Goal: Task Accomplishment & Management: Manage account settings

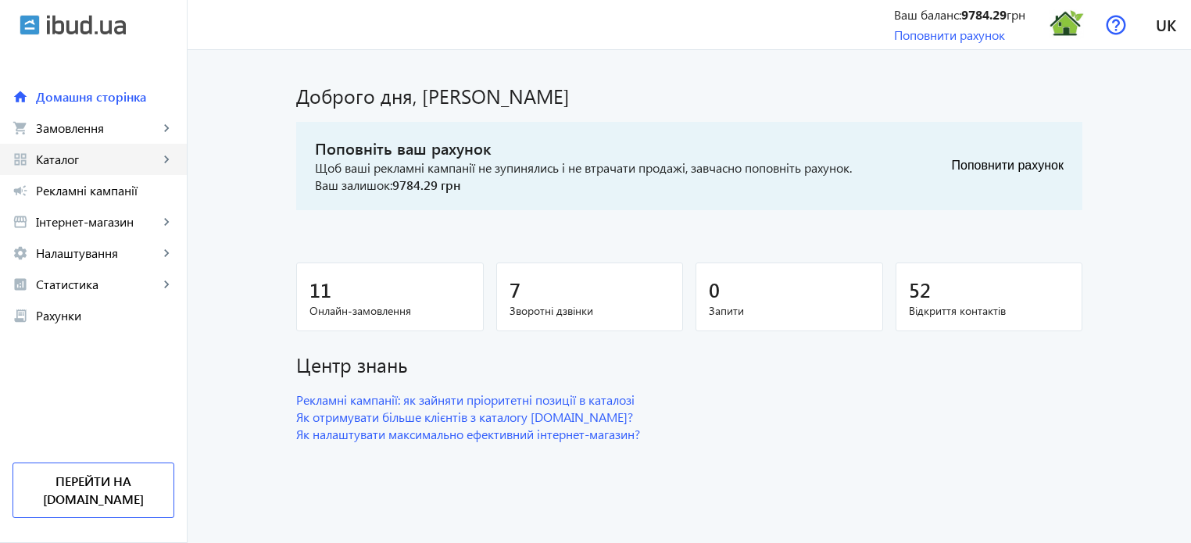
click at [95, 159] on span "Каталог" at bounding box center [97, 160] width 123 height 16
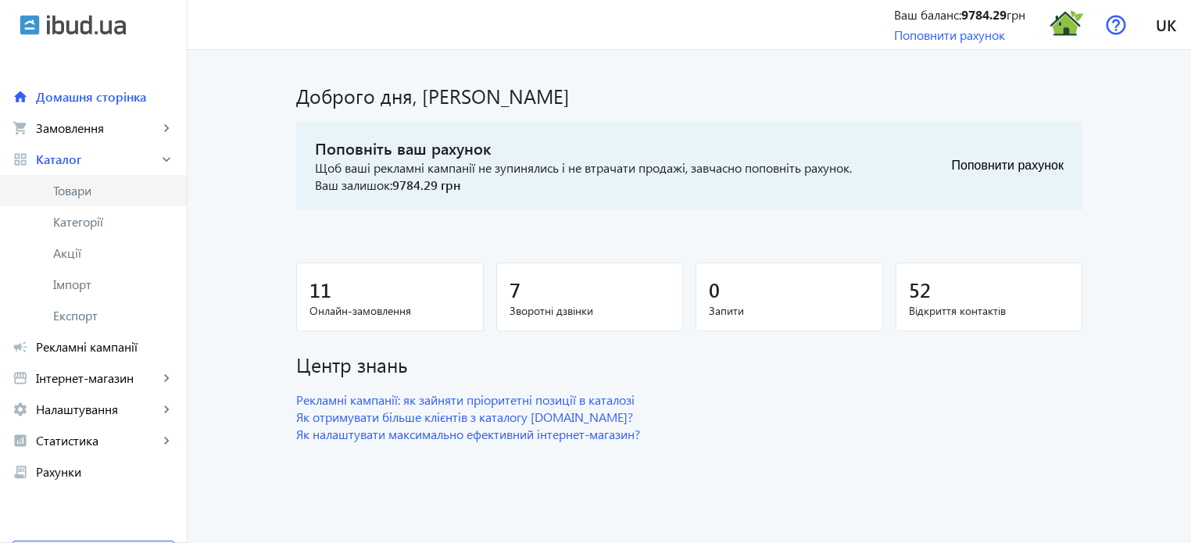
click at [92, 191] on span "Товари" at bounding box center [113, 191] width 121 height 16
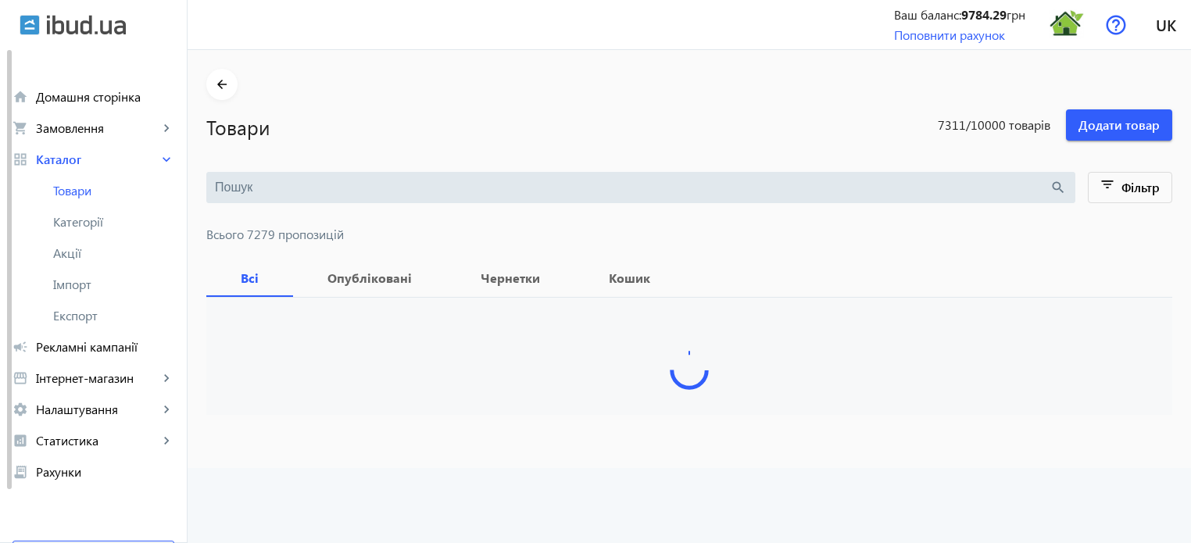
click at [228, 184] on input "search" at bounding box center [632, 187] width 835 height 17
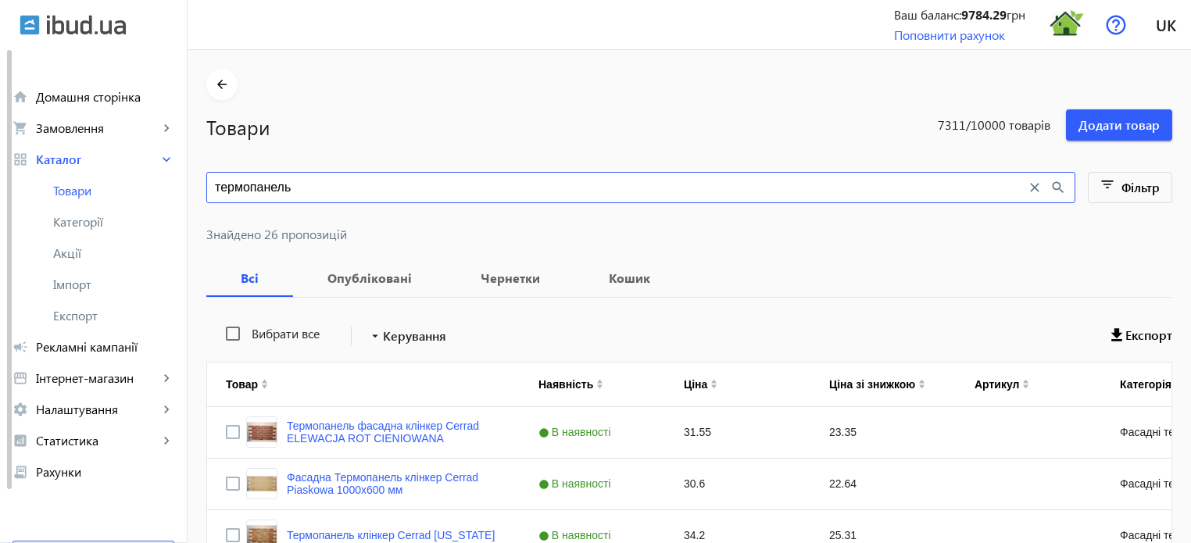
type input "термопанель"
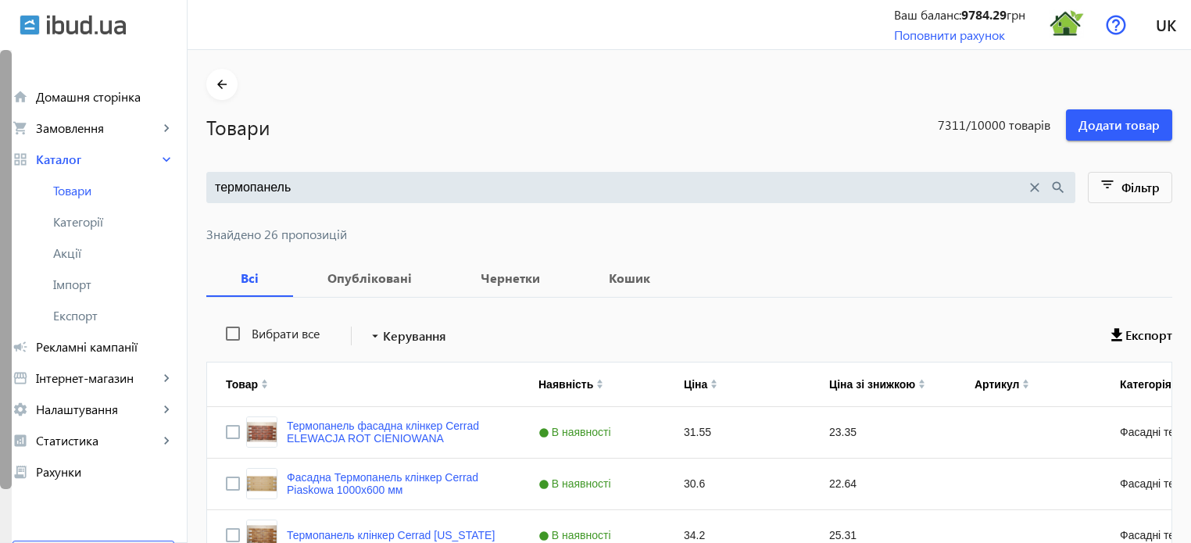
drag, startPoint x: 306, startPoint y: 187, endPoint x: 7, endPoint y: 159, distance: 300.5
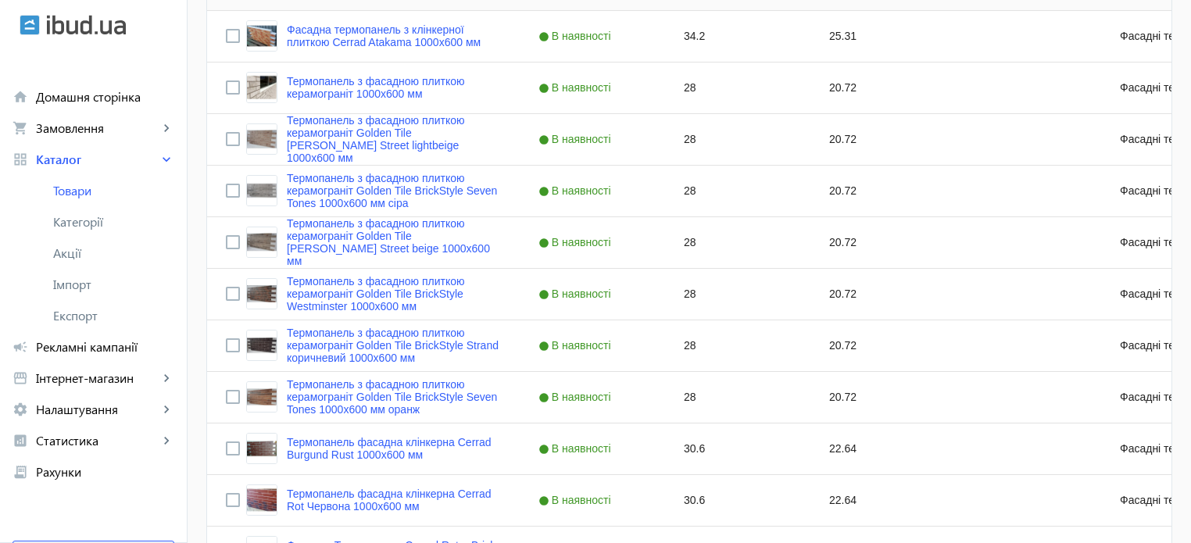
scroll to position [1285, 0]
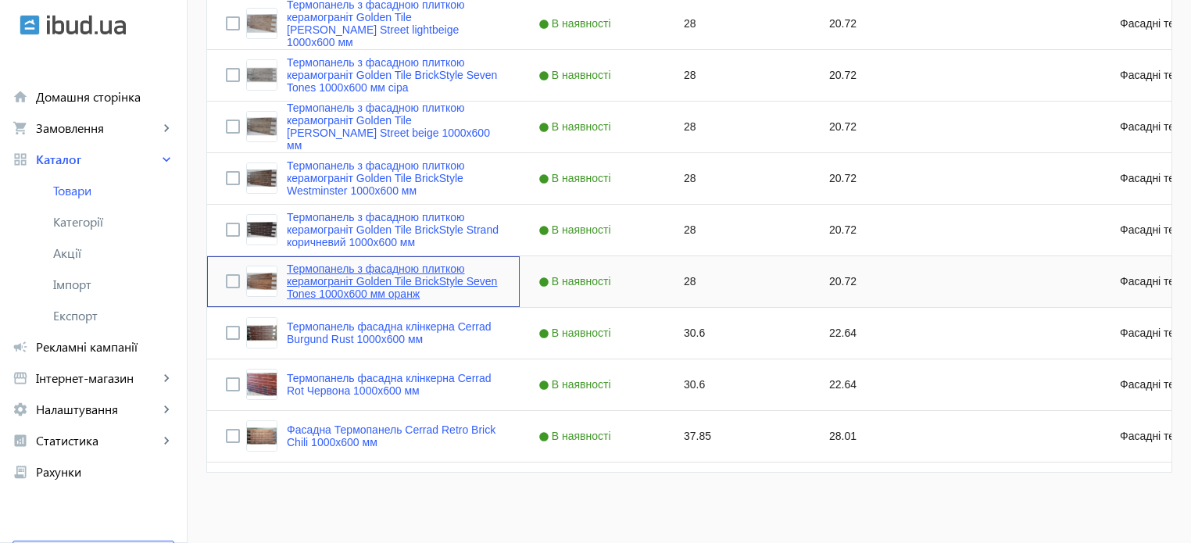
click at [363, 281] on link "Термопанель з фасадною плиткою керамограніт Golden Tile BrickStyle Seven Tones …" at bounding box center [394, 282] width 214 height 38
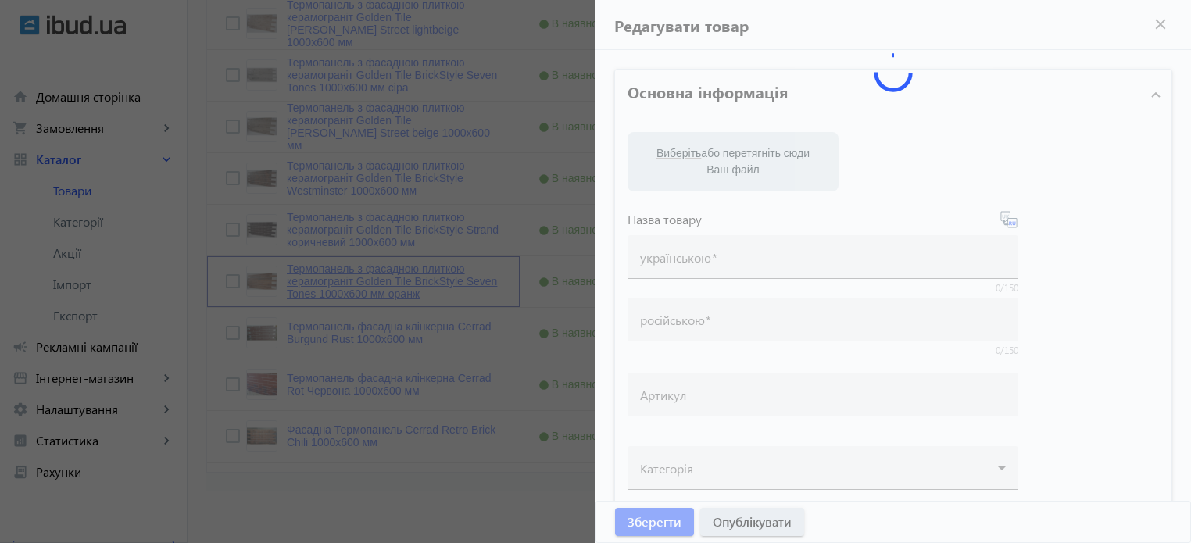
type input "Термопанель з фасадною плиткою керамограніт Golden Tile BrickStyle Seven Tones …"
type input "Термопанель с фасадной плиткой керамогранит Golden Tile BrickStyle Seven Tones …"
type input "28"
type input "20"
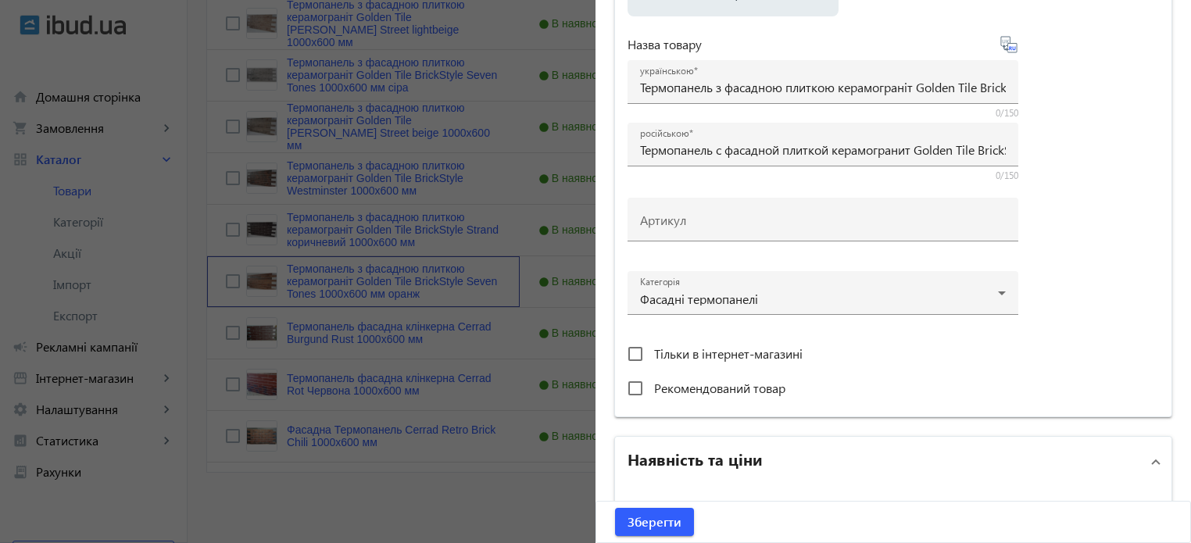
scroll to position [547, 0]
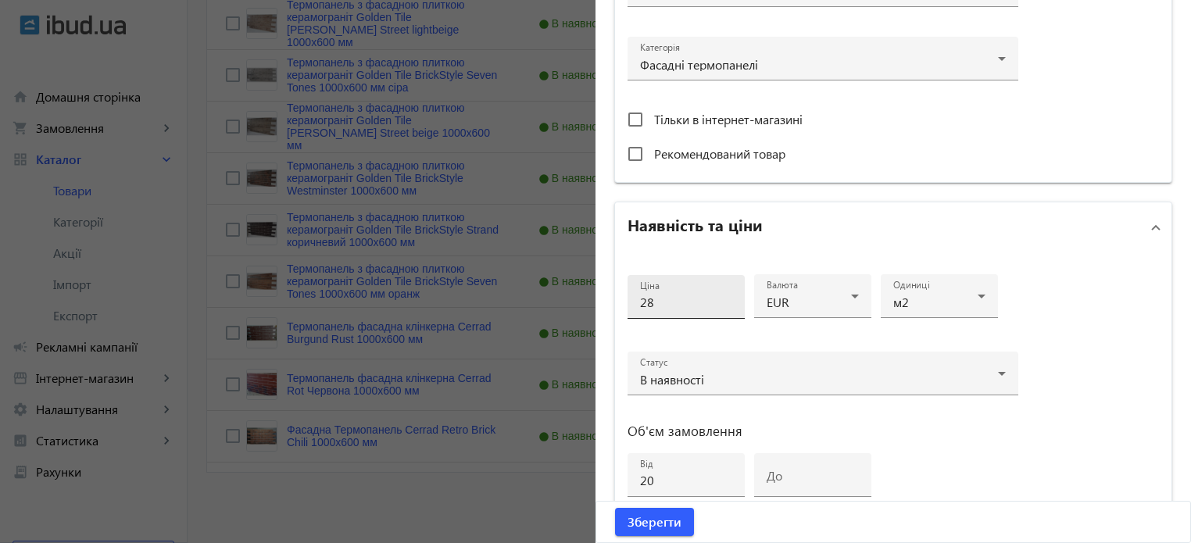
click at [666, 309] on div "Ціна 28" at bounding box center [686, 297] width 92 height 44
type input "27"
click at [615, 508] on button "Зберегти" at bounding box center [654, 522] width 79 height 28
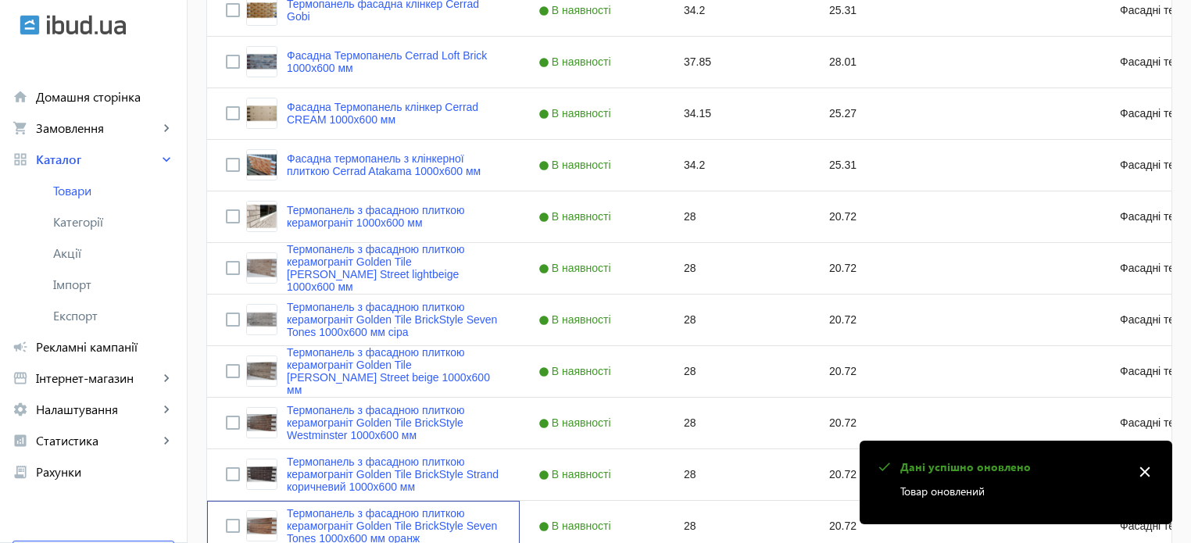
scroll to position [1172, 0]
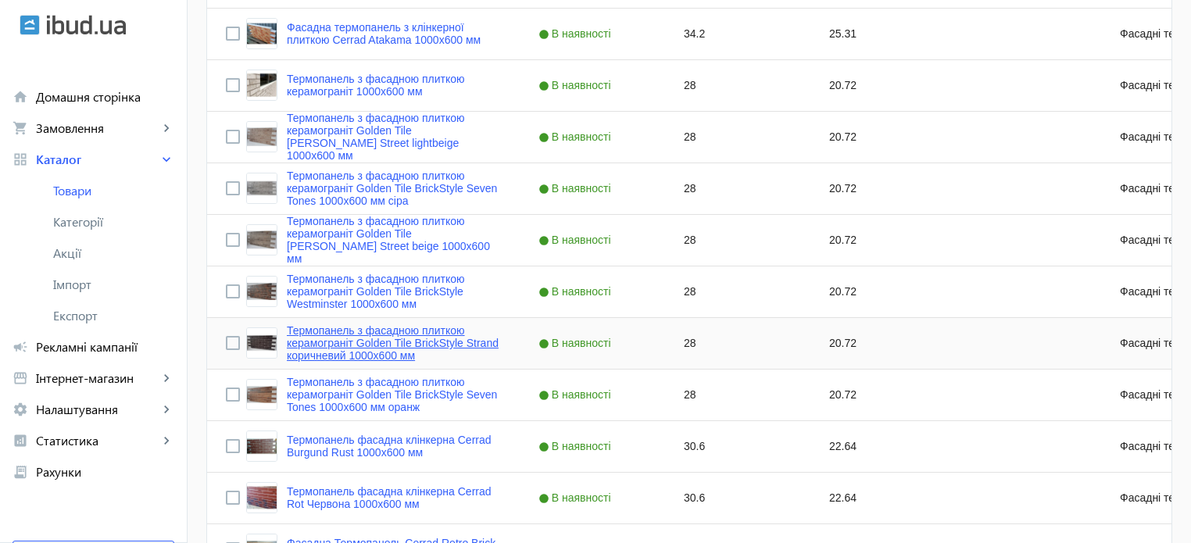
click at [387, 341] on link "Термопанель з фасадною плиткою керамограніт Golden Tile BrickStyle Strand корич…" at bounding box center [394, 343] width 214 height 38
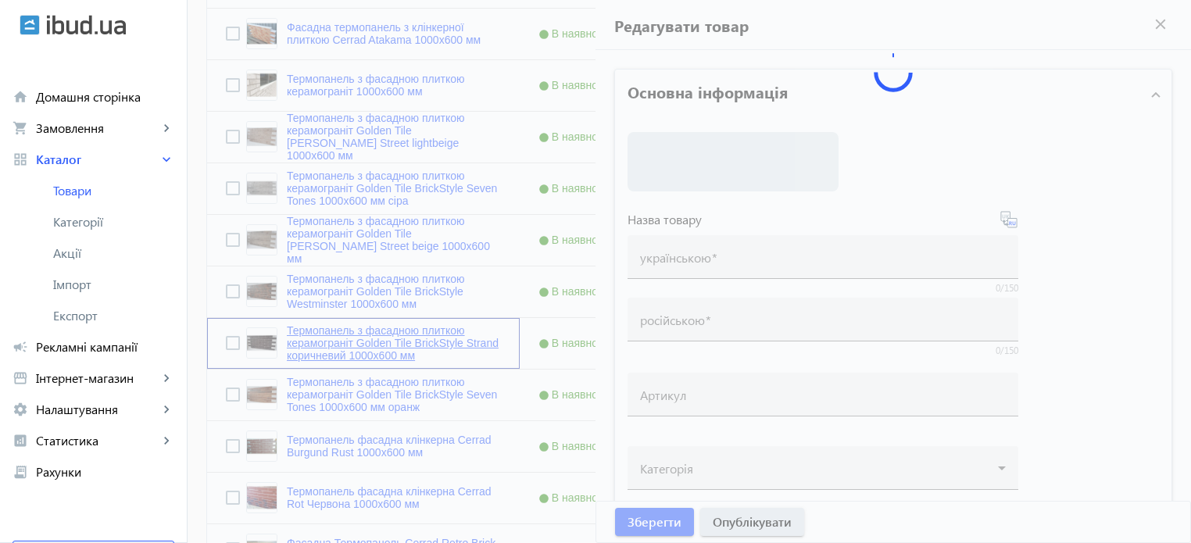
type input "Термопанель з фасадною плиткою керамограніт Golden Tile BrickStyle Strand корич…"
type input "Термопанель с фасадной плиткой керамогранит Golden Tile BrickStyle Strand корич…"
type input "28"
type input "20"
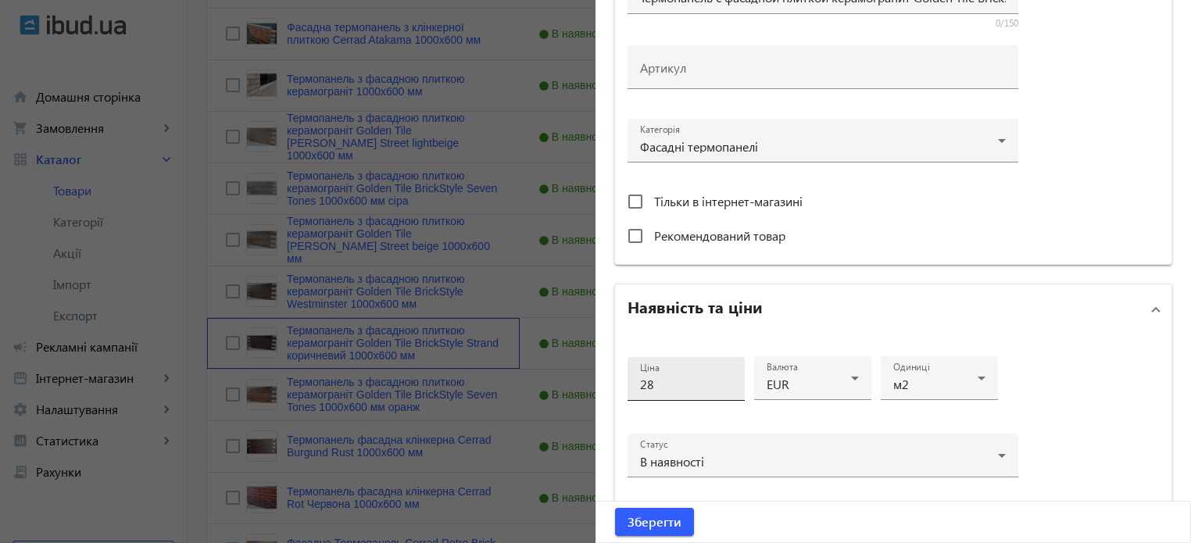
scroll to position [469, 0]
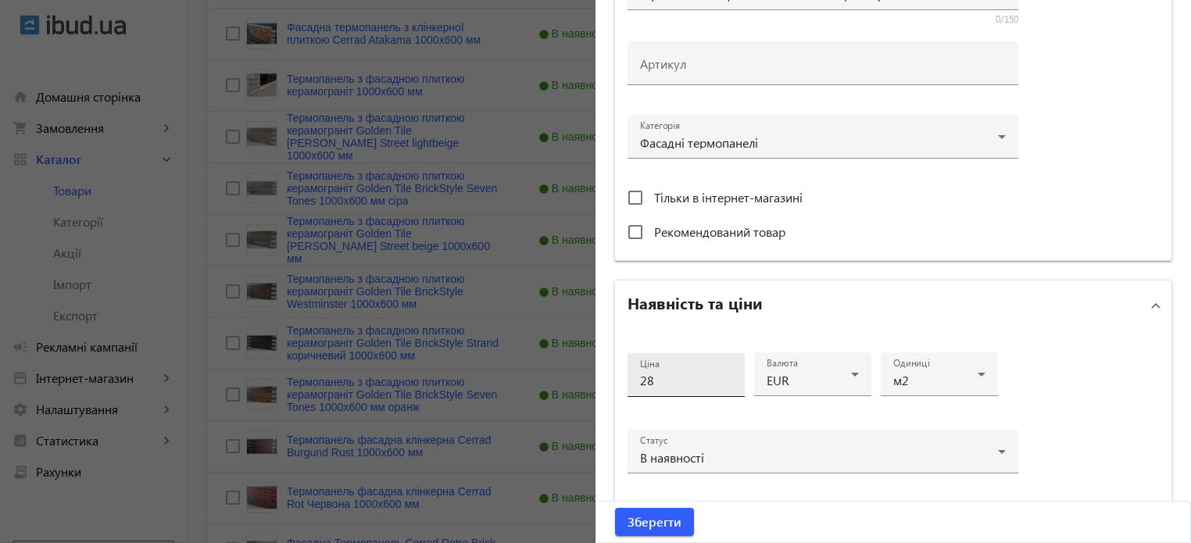
click at [691, 374] on input "28" at bounding box center [686, 380] width 92 height 16
type input "27"
click at [655, 524] on span "Зберегти" at bounding box center [655, 521] width 54 height 17
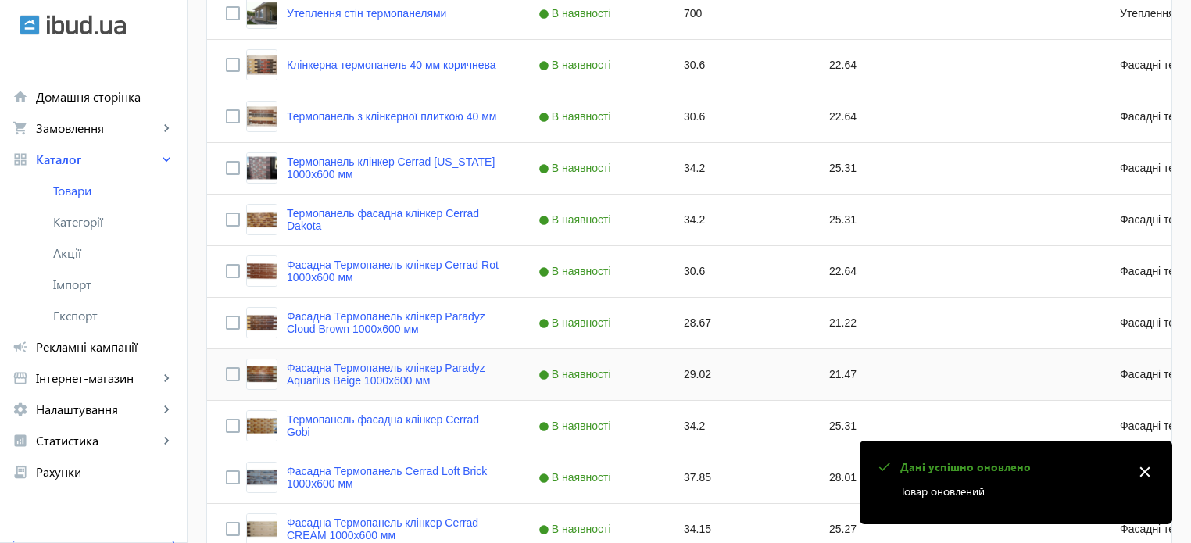
scroll to position [1172, 0]
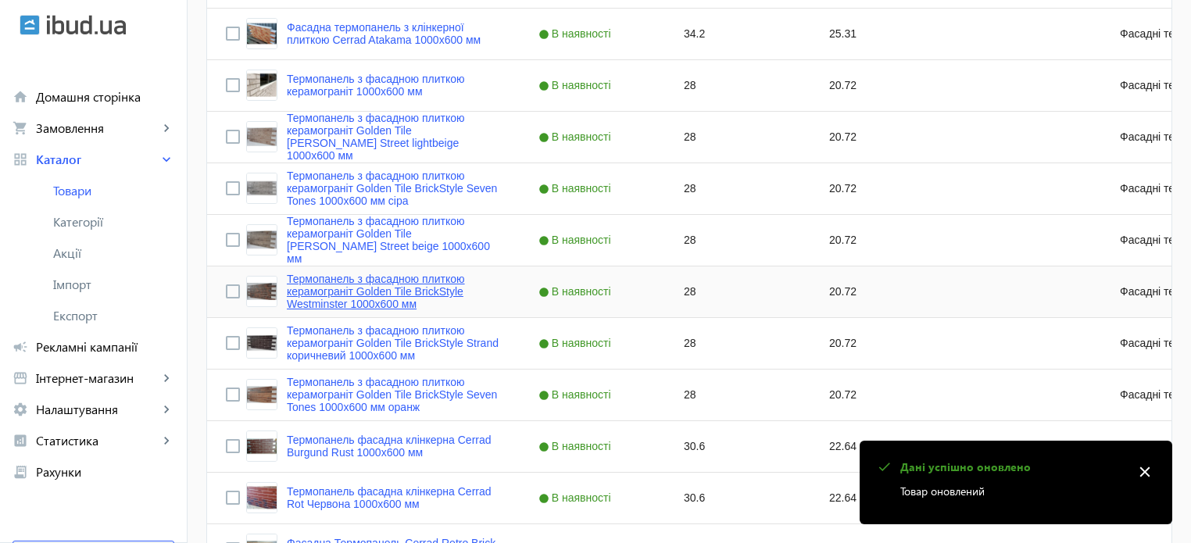
click at [354, 296] on link "Термопанель з фасадною плиткою керамограніт Golden Tile BrickStyle Westminster …" at bounding box center [394, 292] width 214 height 38
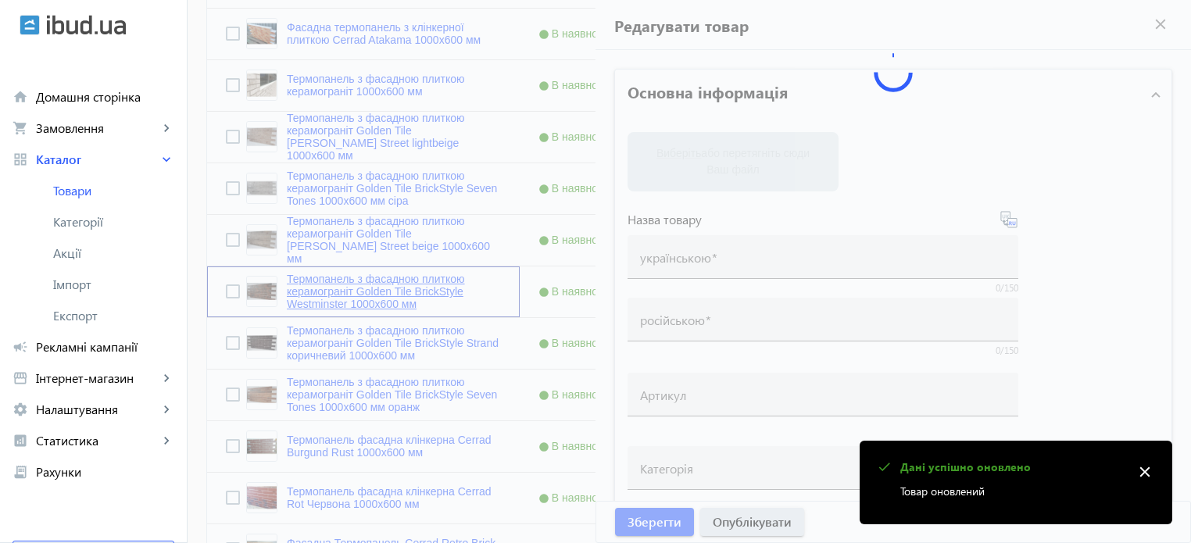
type input "Термопанель з фасадною плиткою керамограніт Golden Tile BrickStyle Westminster …"
type input "Термопанель с фасадной плиткой керамогранит Golden Tile BrickStyle Westminster …"
type input "28"
type input "20"
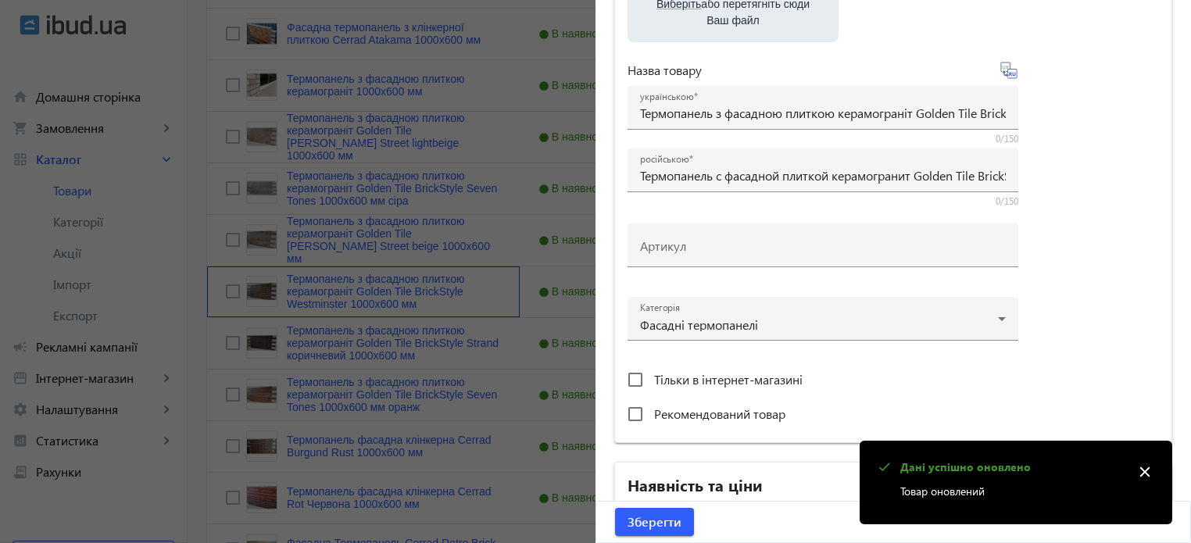
scroll to position [547, 0]
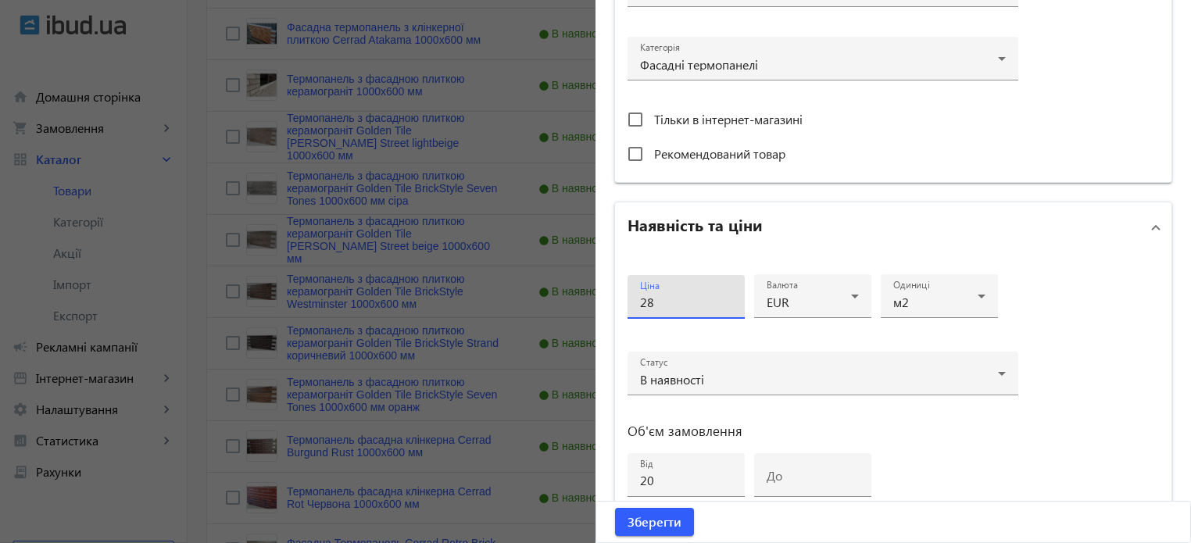
click at [663, 302] on input "28" at bounding box center [686, 302] width 92 height 16
type input "27"
click at [615, 508] on button "Зберегти" at bounding box center [654, 522] width 79 height 28
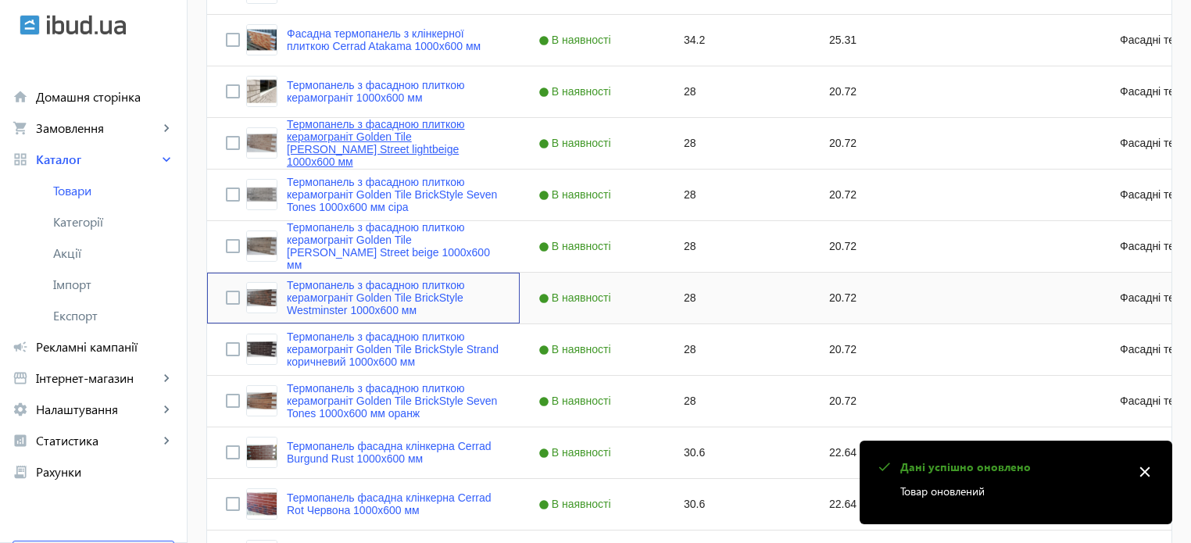
scroll to position [1250, 0]
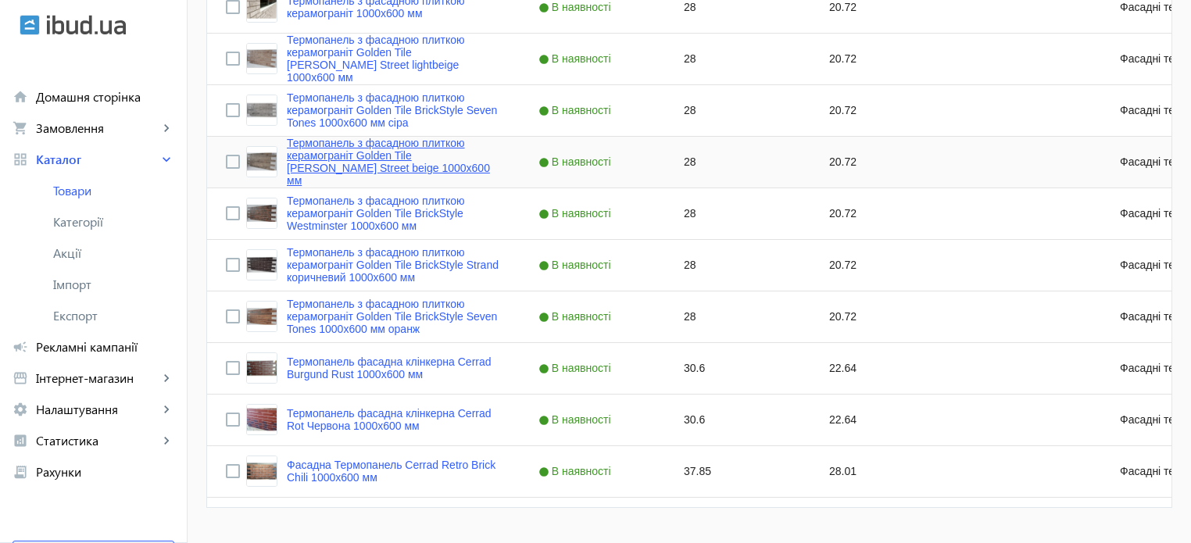
click at [418, 160] on link "Термопанель з фасадною плиткою керамограніт Golden Tile [PERSON_NAME] Street be…" at bounding box center [394, 162] width 214 height 50
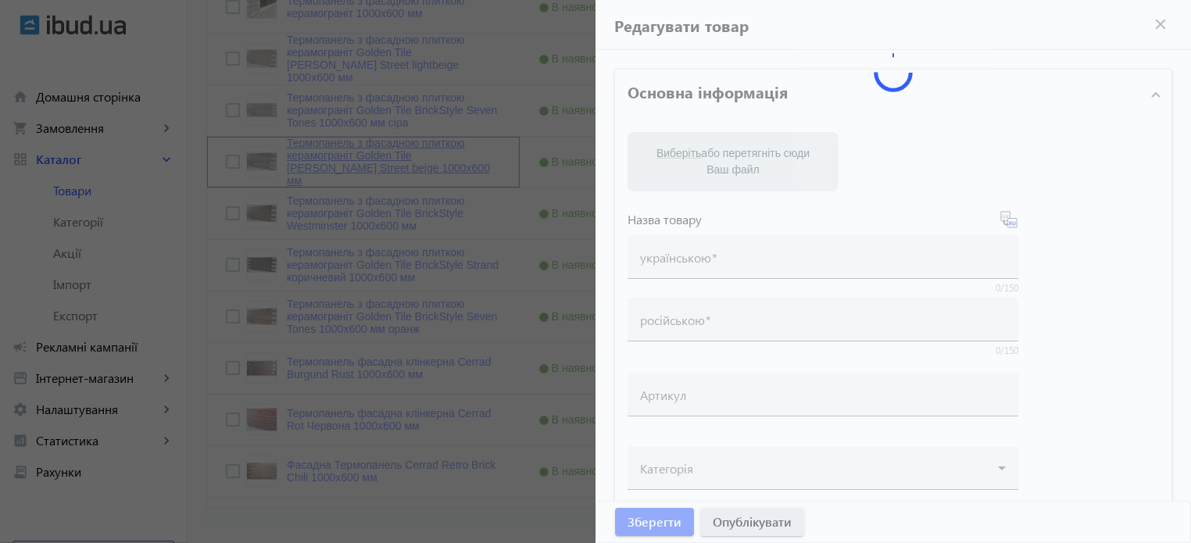
type input "Термопанель з фасадною плиткою керамограніт Golden Tile [PERSON_NAME] Street be…"
type input "Термопанель с фасадной плиткой керамогранит Golden Tile [PERSON_NAME] Street be…"
type input "28"
type input "20"
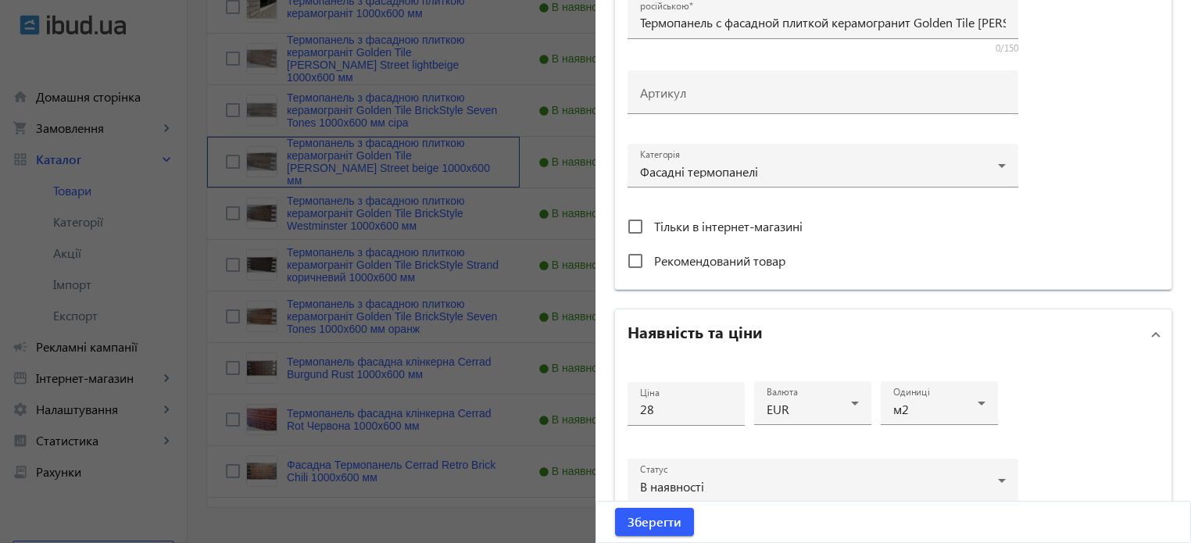
scroll to position [547, 0]
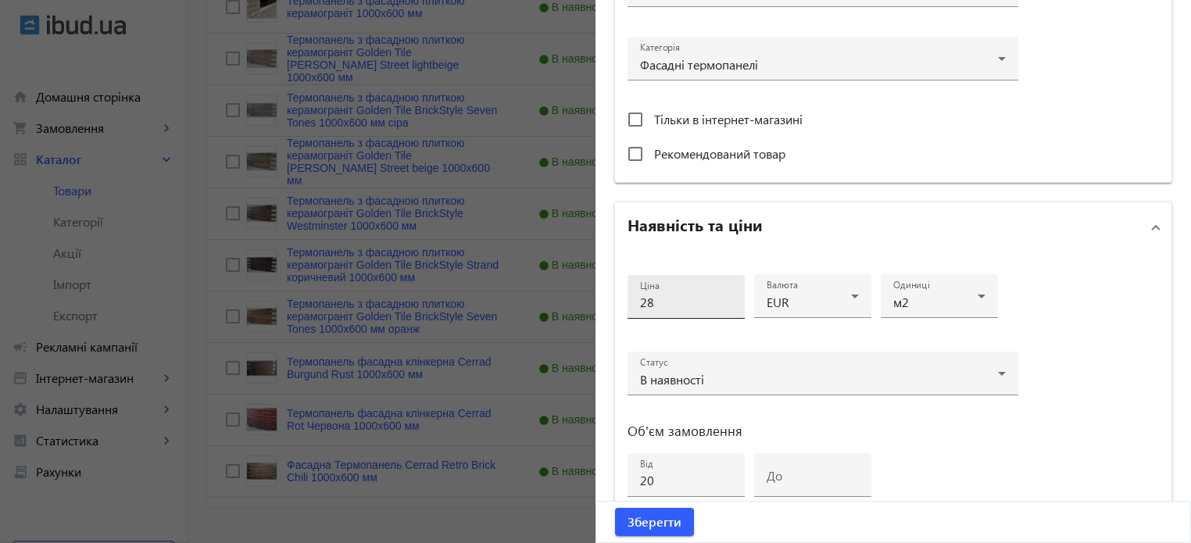
click at [675, 294] on input "28" at bounding box center [686, 302] width 92 height 16
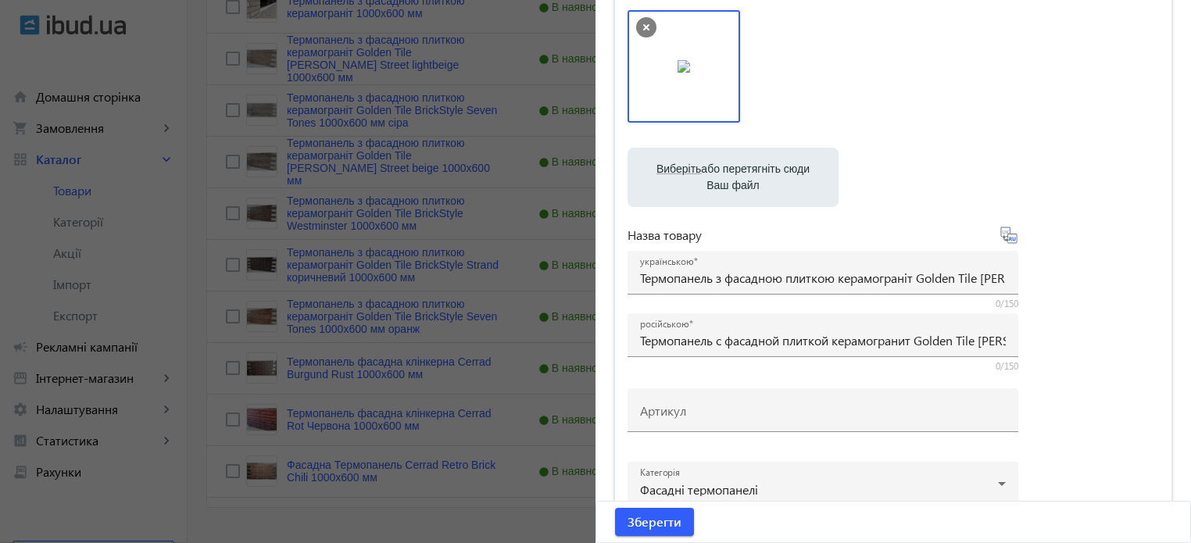
scroll to position [78, 0]
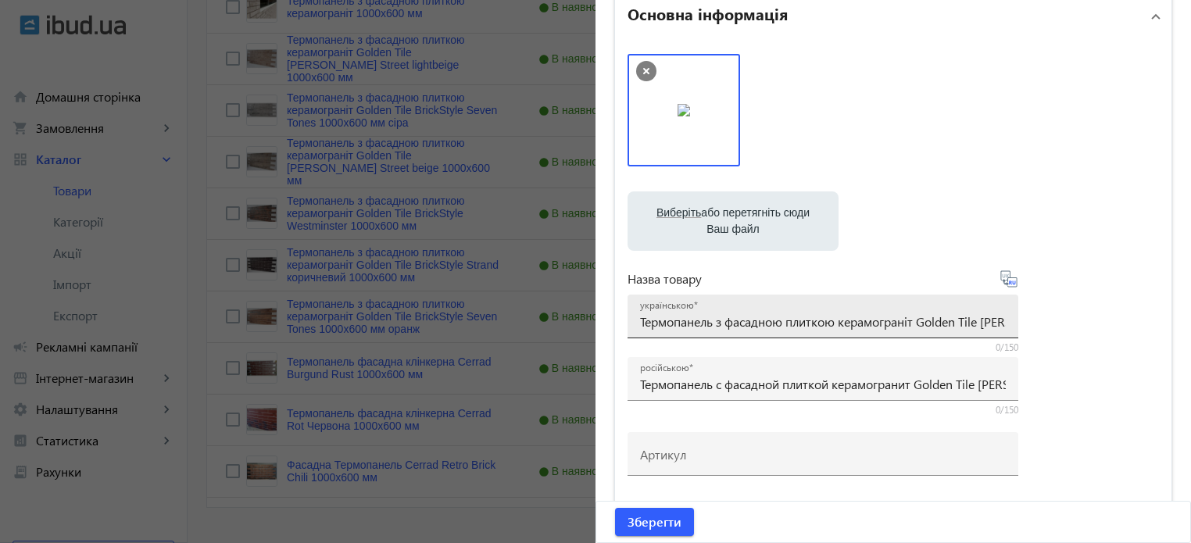
type input "27"
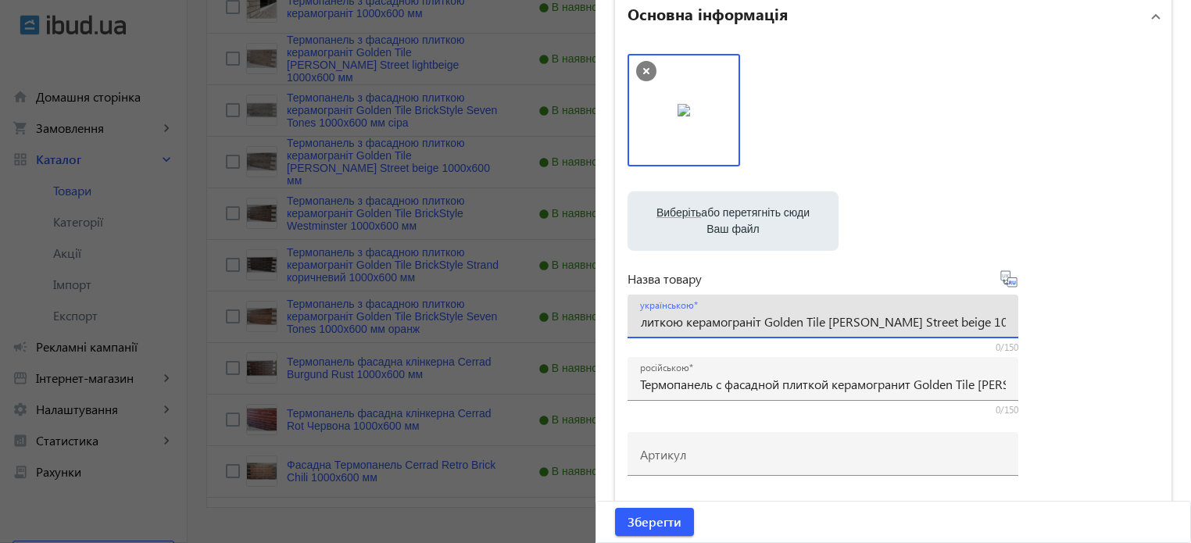
scroll to position [0, 159]
drag, startPoint x: 636, startPoint y: 320, endPoint x: 1124, endPoint y: 311, distance: 487.7
click at [1124, 311] on div "Виберіть або перетягніть сюди Ваш файл 59415200ceece6878-termopaneli-keramogran…" at bounding box center [893, 346] width 531 height 585
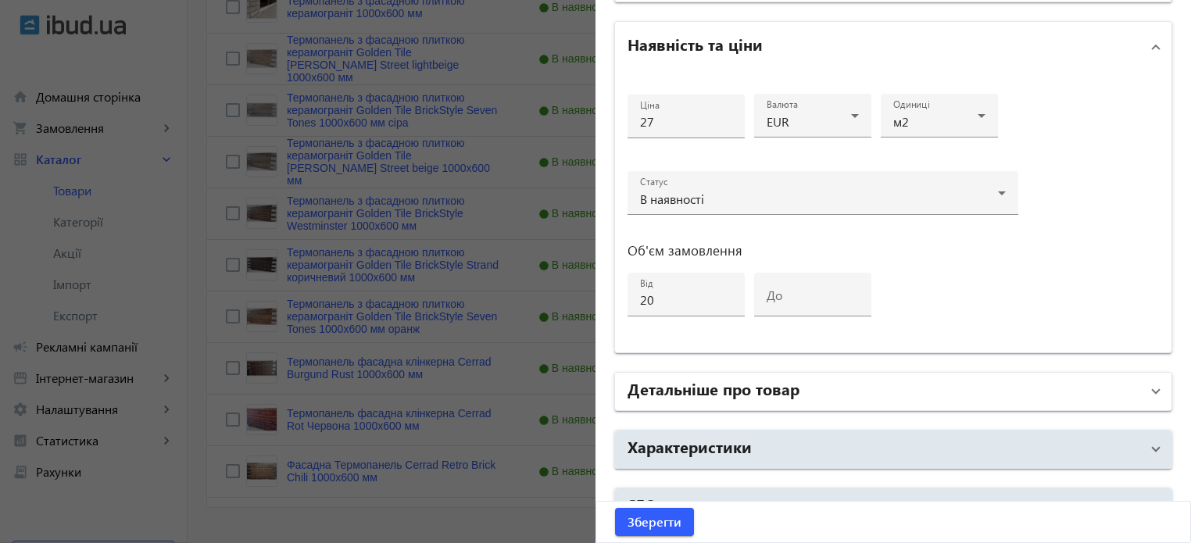
scroll to position [756, 0]
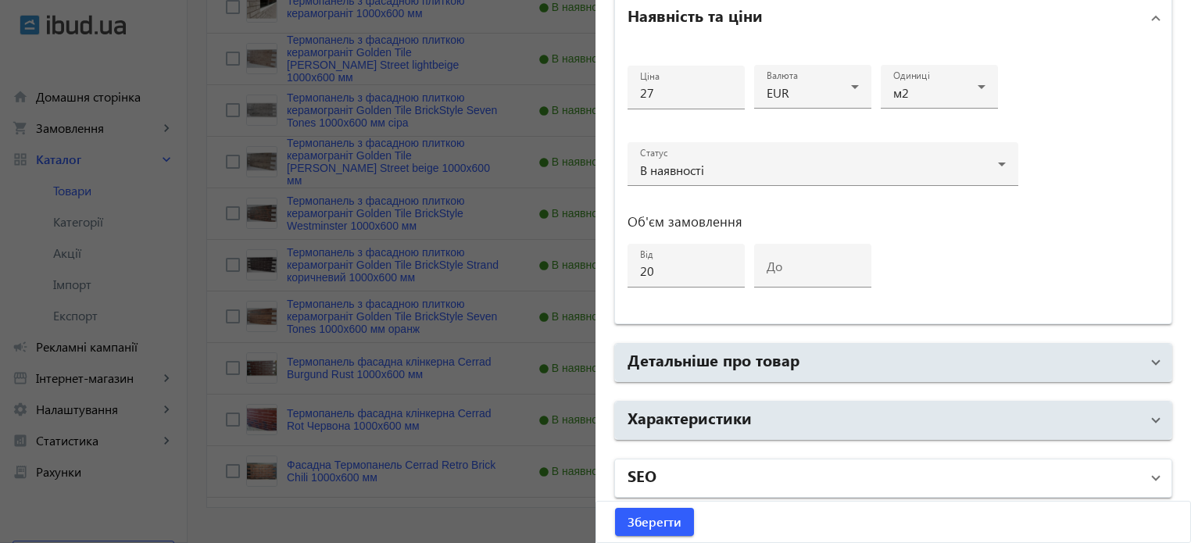
click at [663, 481] on mat-panel-title "SEO" at bounding box center [884, 478] width 513 height 28
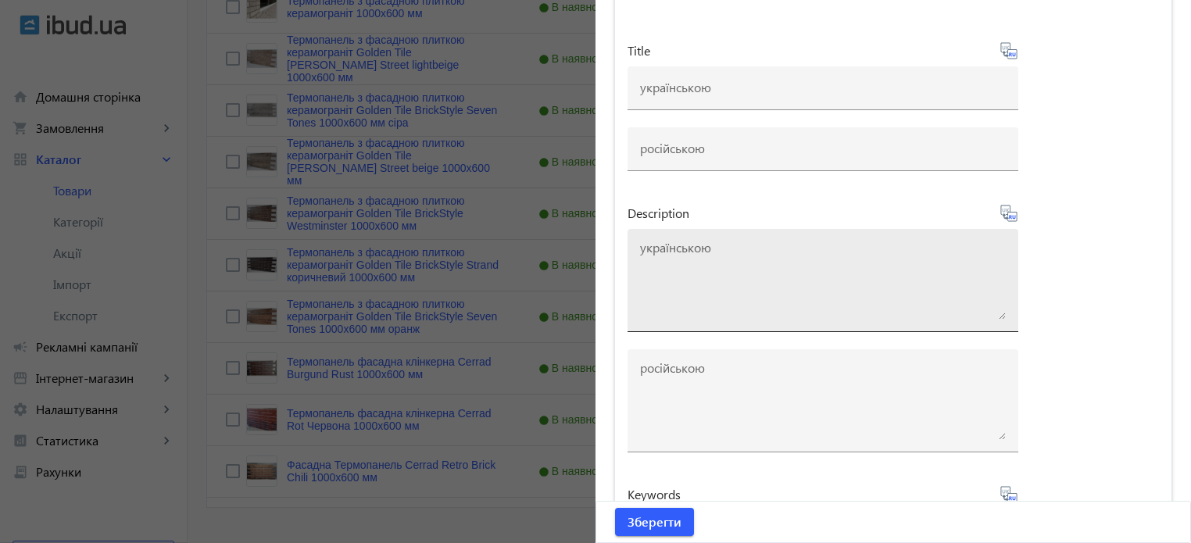
scroll to position [1067, 0]
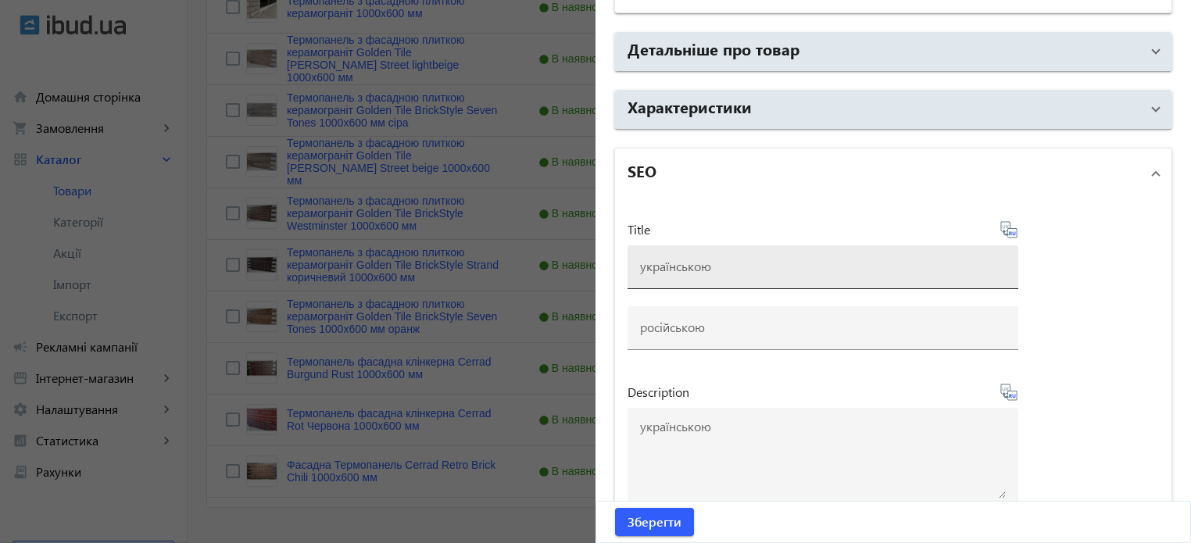
click at [675, 273] on div at bounding box center [823, 267] width 366 height 44
paste input "Термопанель з фасадною плиткою керамограніт Golden Tile [PERSON_NAME] Street be…"
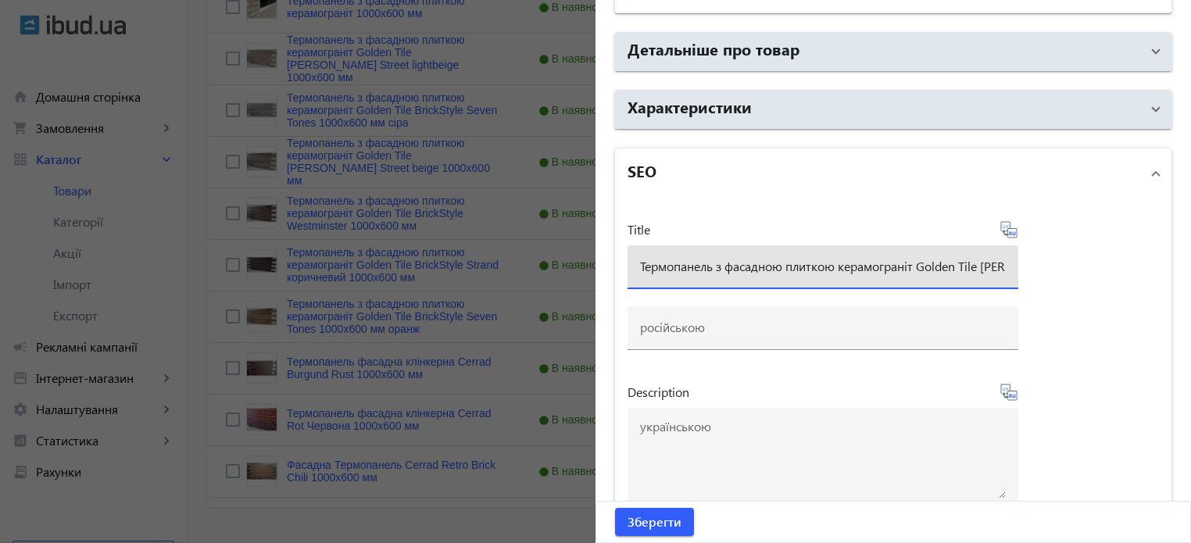
scroll to position [0, 159]
drag, startPoint x: 821, startPoint y: 262, endPoint x: 1028, endPoint y: 263, distance: 207.1
click at [1028, 263] on div "Title Термопанель з фасадною плиткою керамограніт Golden Tile [PERSON_NAME] Str…" at bounding box center [893, 513] width 556 height 631
type input "Термопанель з фасадною плиткою керамограніт Golden Tile"
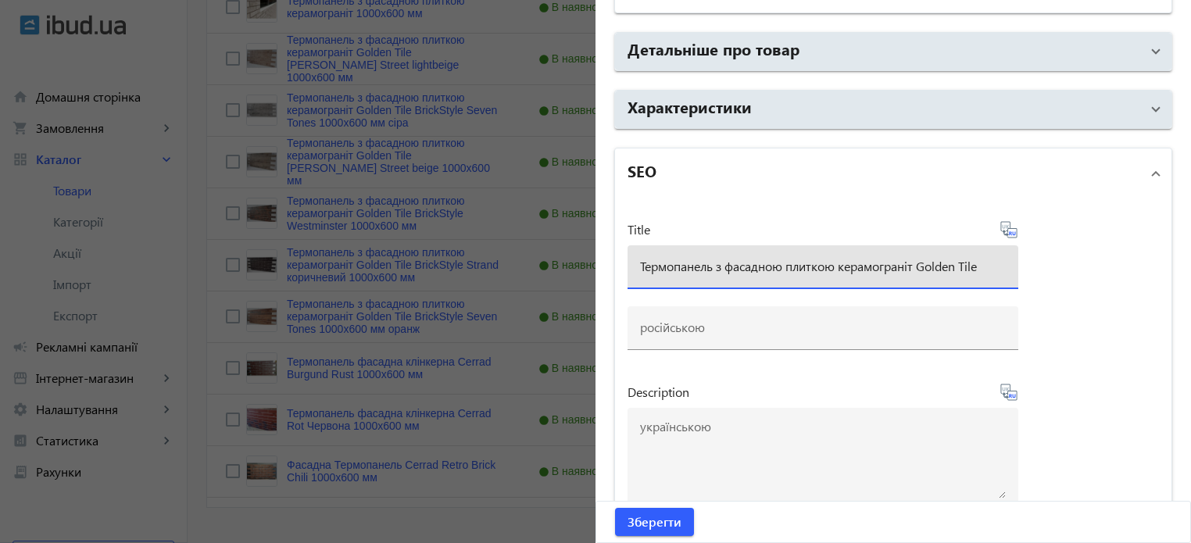
click at [1007, 231] on icon at bounding box center [1008, 229] width 19 height 19
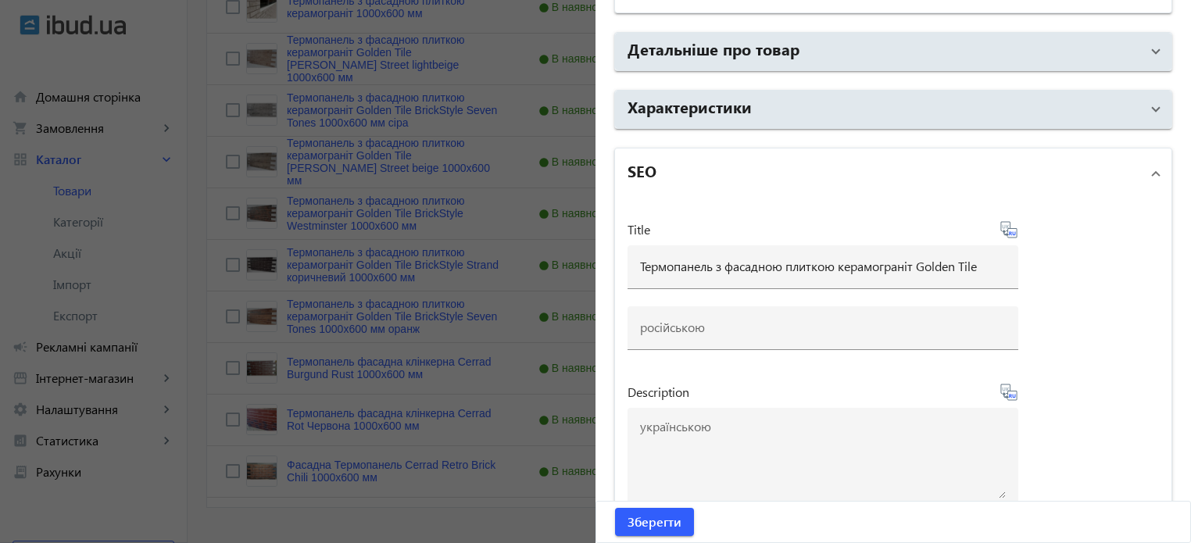
type input "Термопанель с фасадной плиткой керамогранит Golden Tile"
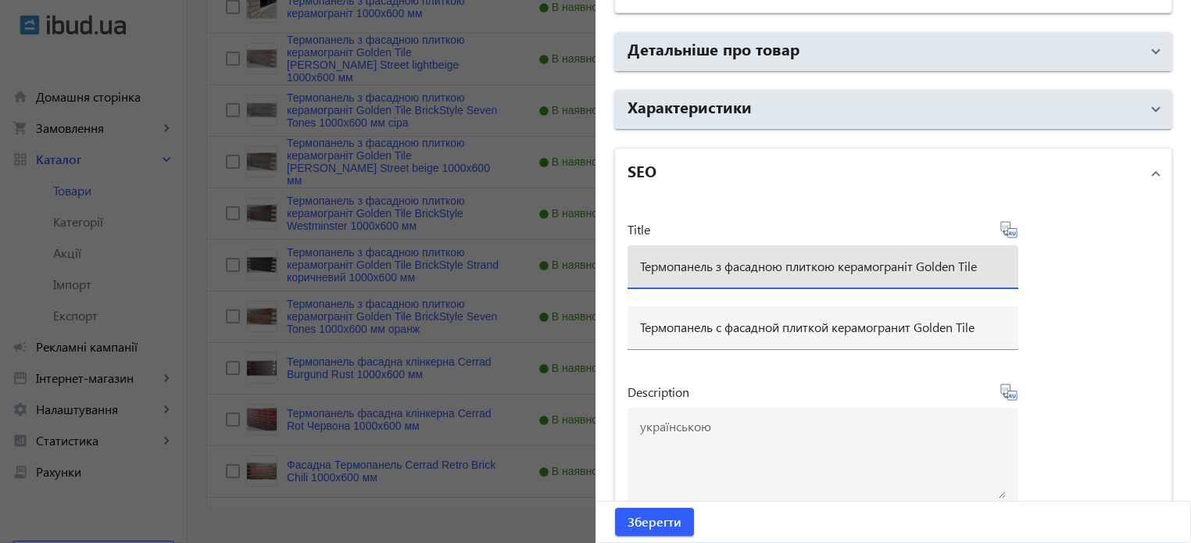
drag, startPoint x: 982, startPoint y: 260, endPoint x: 275, endPoint y: 220, distance: 707.6
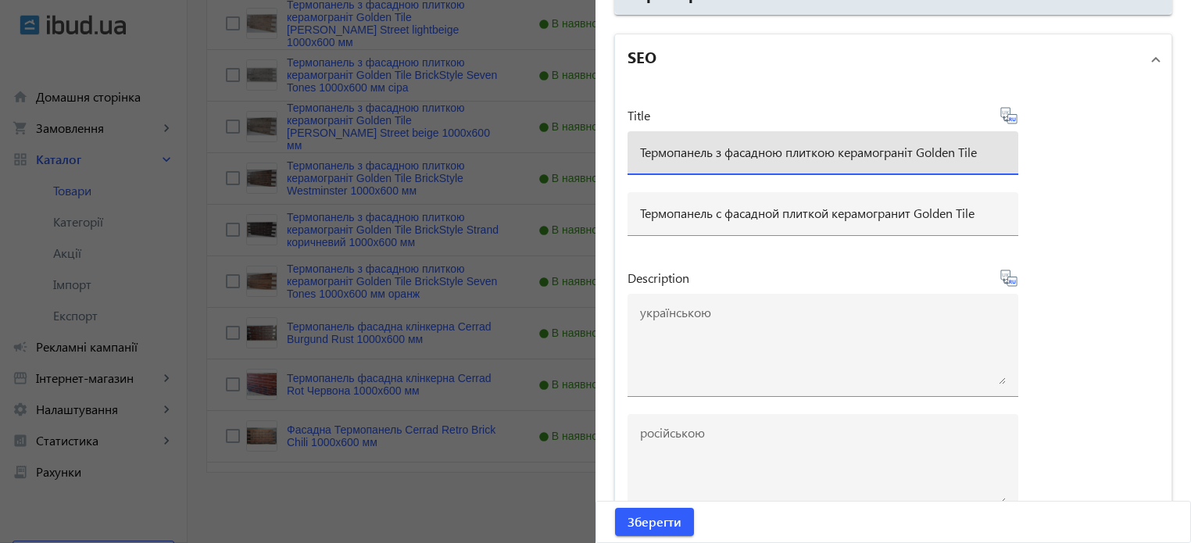
scroll to position [1380, 0]
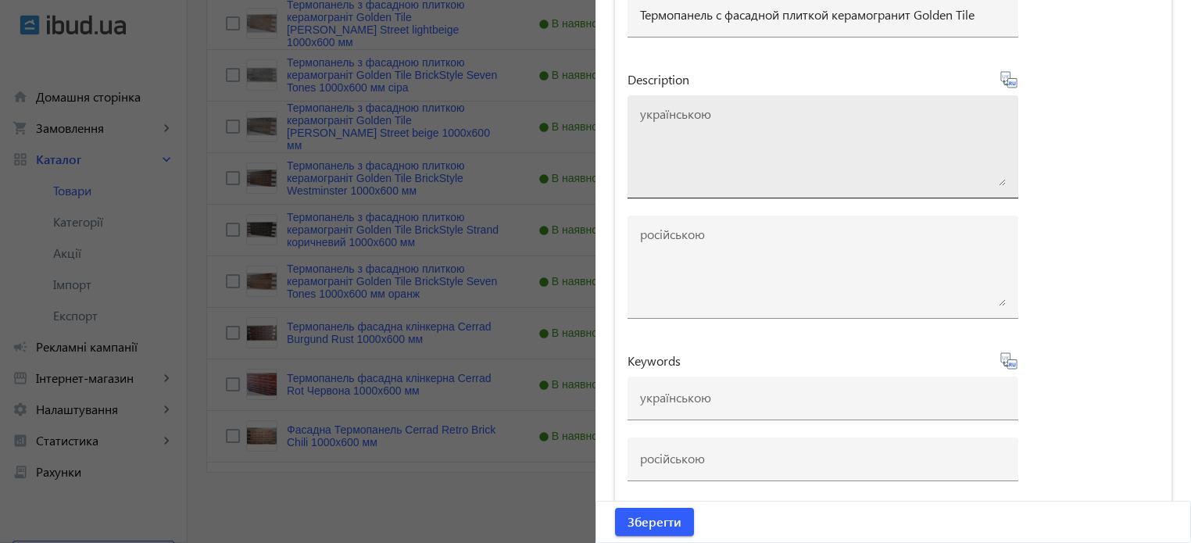
click at [678, 163] on textarea at bounding box center [823, 147] width 366 height 78
paste textarea "Термопанель з фасадною плиткою керамограніт Golden Tile"
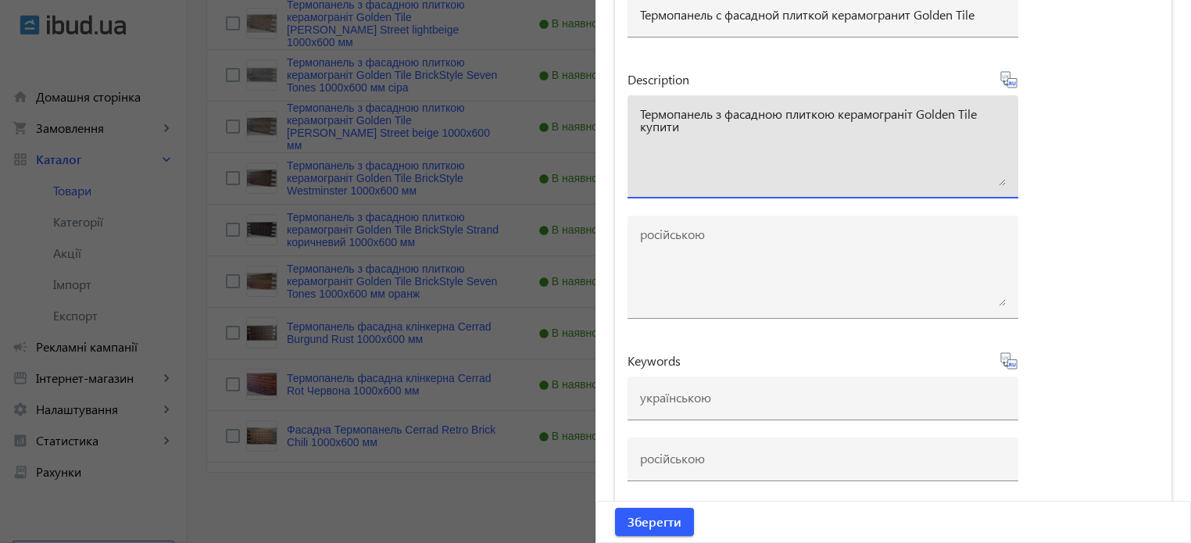
type textarea "Термопанель з фасадною плиткою керамограніт Golden Tile купити"
click at [1010, 78] on icon at bounding box center [1008, 79] width 19 height 19
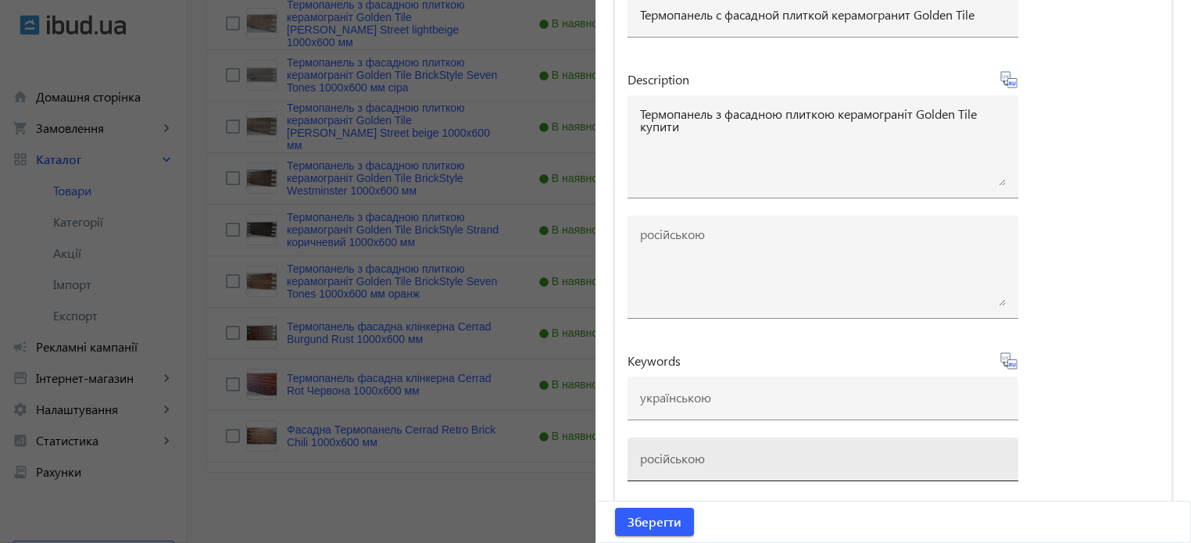
type textarea "Термопанель с фасадной плиткой керамогранит Golden Tile купить"
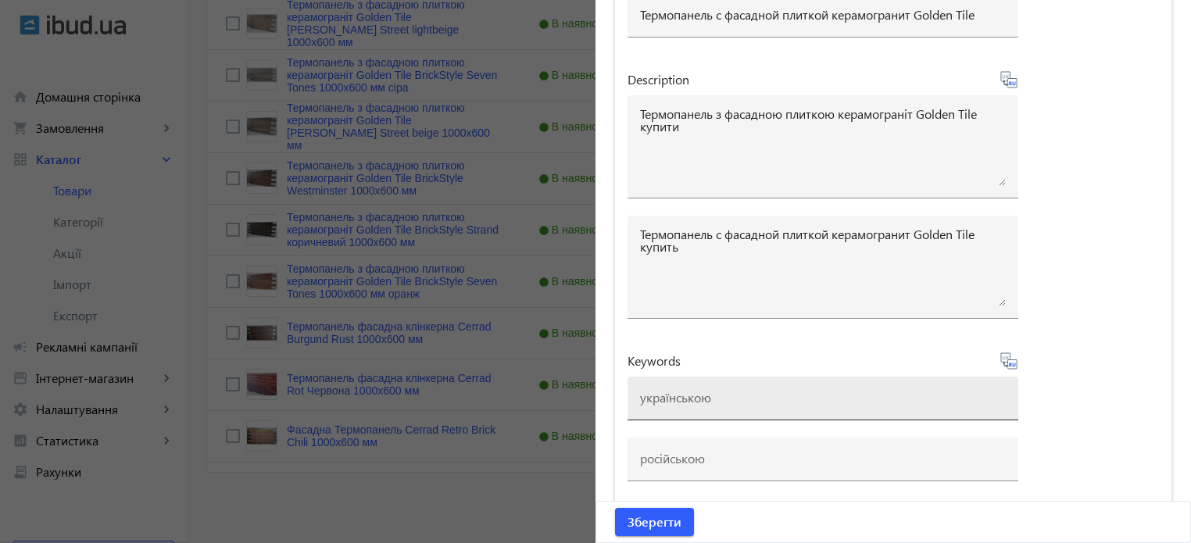
click at [686, 395] on input at bounding box center [823, 397] width 366 height 16
paste input "Термопанель з фасадною плиткою керамограніт Golden Tile"
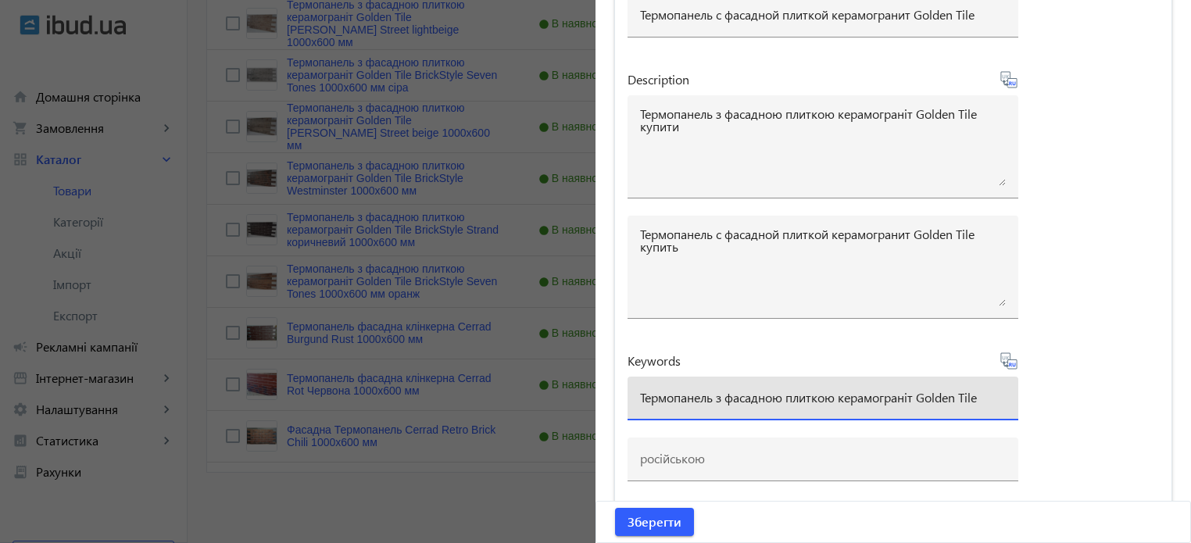
click at [640, 389] on input "Термопанель з фасадною плиткою керамограніт Golden Tile" at bounding box center [823, 397] width 366 height 16
click at [710, 393] on input "термопанель з фасадною плиткою керамограніт Golden Tile" at bounding box center [823, 397] width 366 height 16
drag, startPoint x: 982, startPoint y: 392, endPoint x: 1068, endPoint y: 390, distance: 86.0
click at [1068, 390] on div "Title Термопанель з фасадною плиткою керамограніт Golden Tile Термопанель с фас…" at bounding box center [893, 201] width 556 height 631
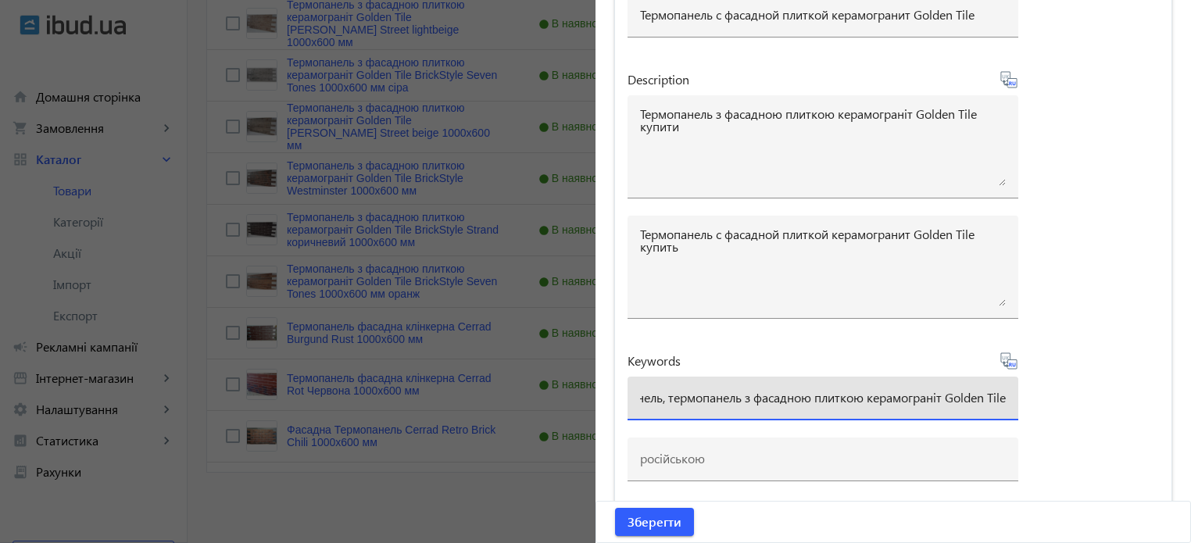
click at [947, 393] on input "термопанель, термопанель з фасадною плиткою керамограніт Golden Tile" at bounding box center [823, 397] width 366 height 16
type input "термопанель, термопанель з фасадною плиткою керамограніт golden tile"
click at [1009, 363] on icon at bounding box center [1010, 365] width 3 height 4
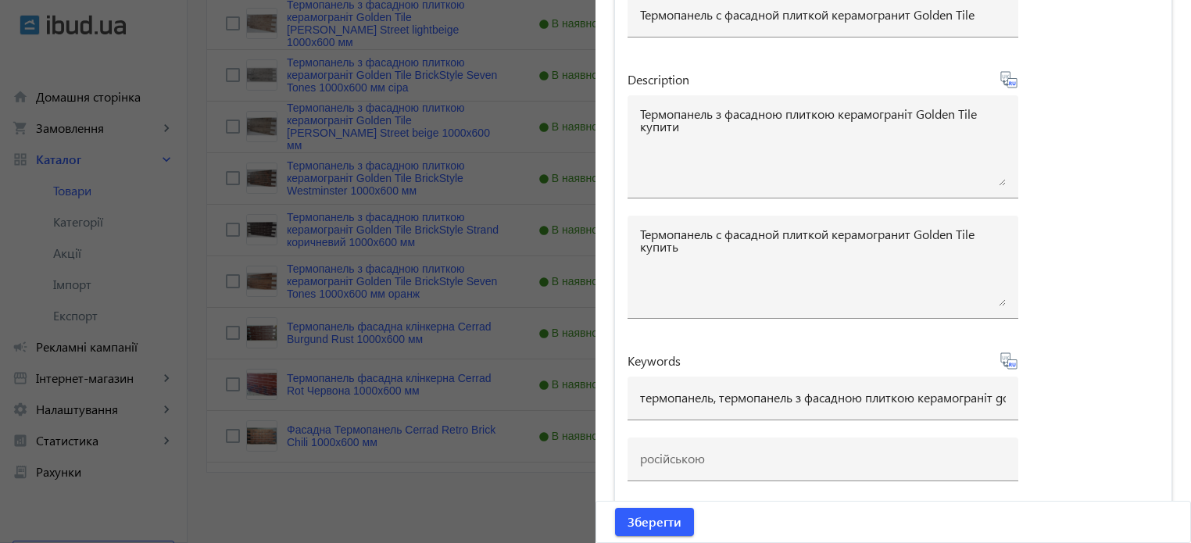
type input "термопанель, термопанель с фасадной плиткой керамогранит golden tile"
click at [669, 521] on span "Зберегти" at bounding box center [655, 521] width 54 height 17
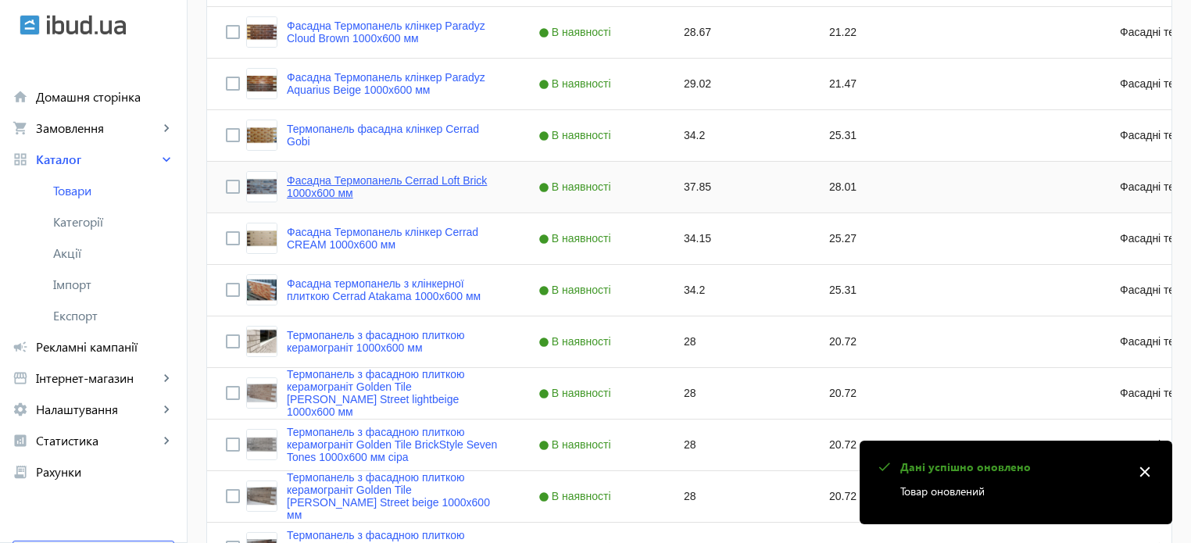
scroll to position [938, 0]
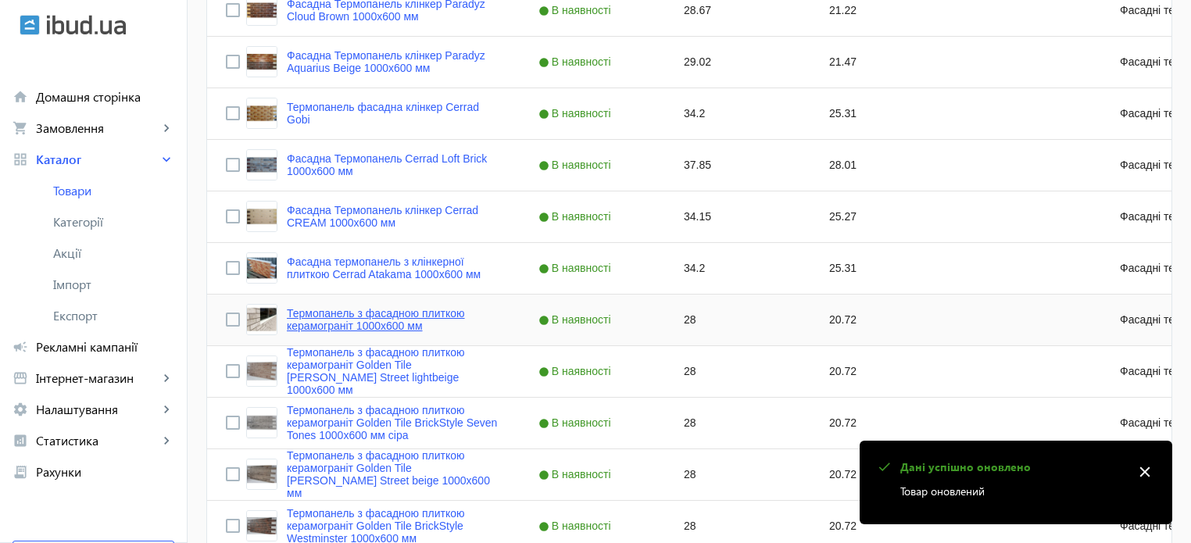
click at [367, 313] on link "Термопанель з фасадною плиткою керамограніт 1000х600 мм" at bounding box center [394, 319] width 214 height 25
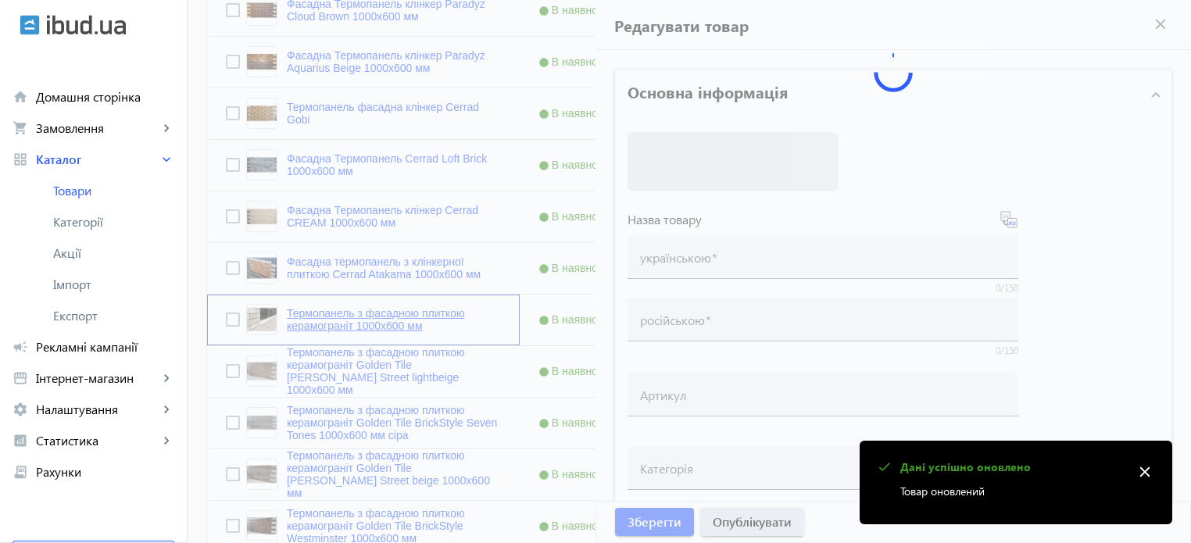
type input "Термопанель з фасадною плиткою керамограніт 1000х600 мм"
type input "Термопанель с фасадной плиткой керамогранит 1000х600 мм"
type input "28"
type input "20"
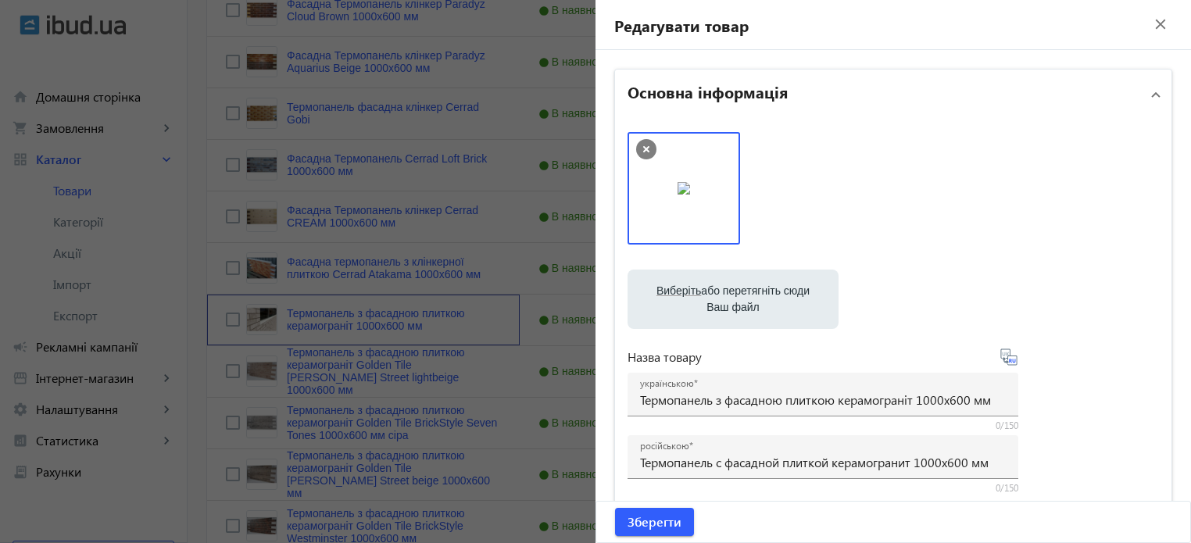
scroll to position [391, 0]
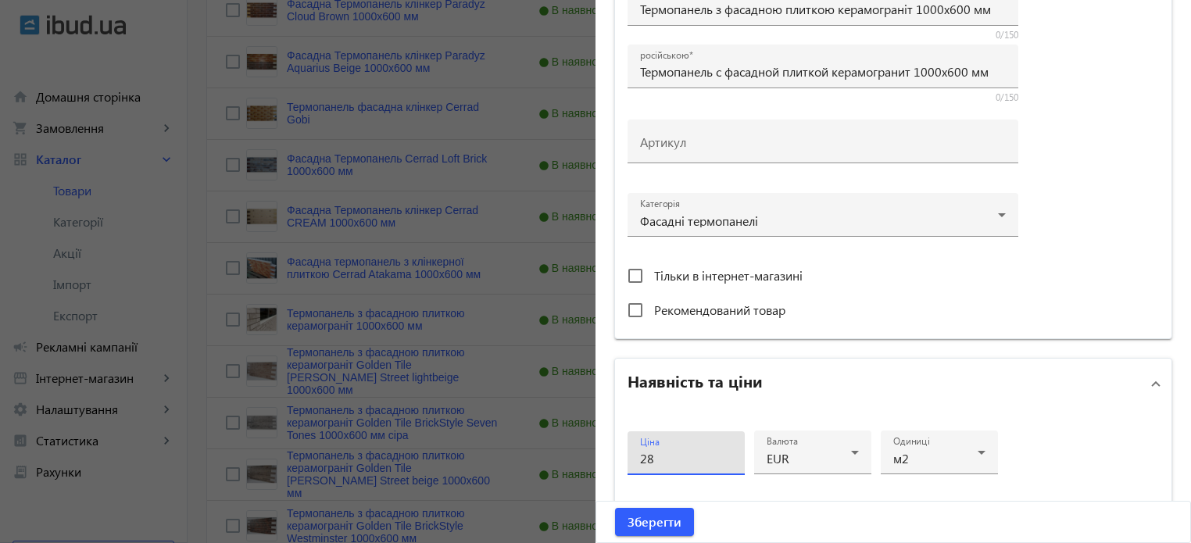
click at [677, 450] on input "28" at bounding box center [686, 458] width 92 height 16
type input "27"
click at [657, 527] on span "Зберегти" at bounding box center [655, 521] width 54 height 17
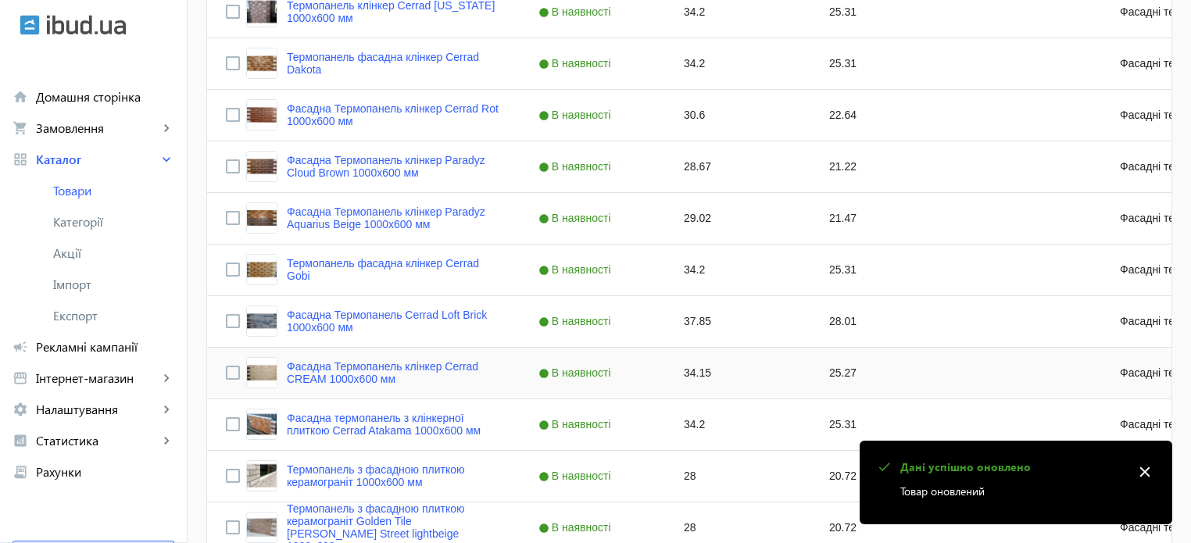
scroll to position [860, 0]
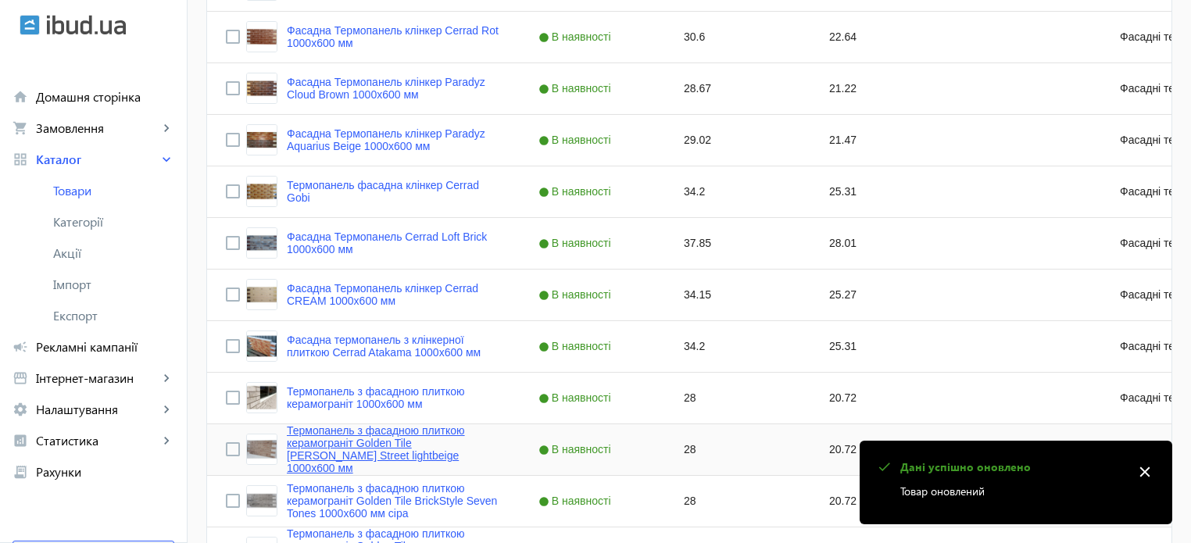
click at [378, 442] on link "Термопанель з фасадною плиткою керамограніт Golden Tile [PERSON_NAME] Street li…" at bounding box center [394, 449] width 214 height 50
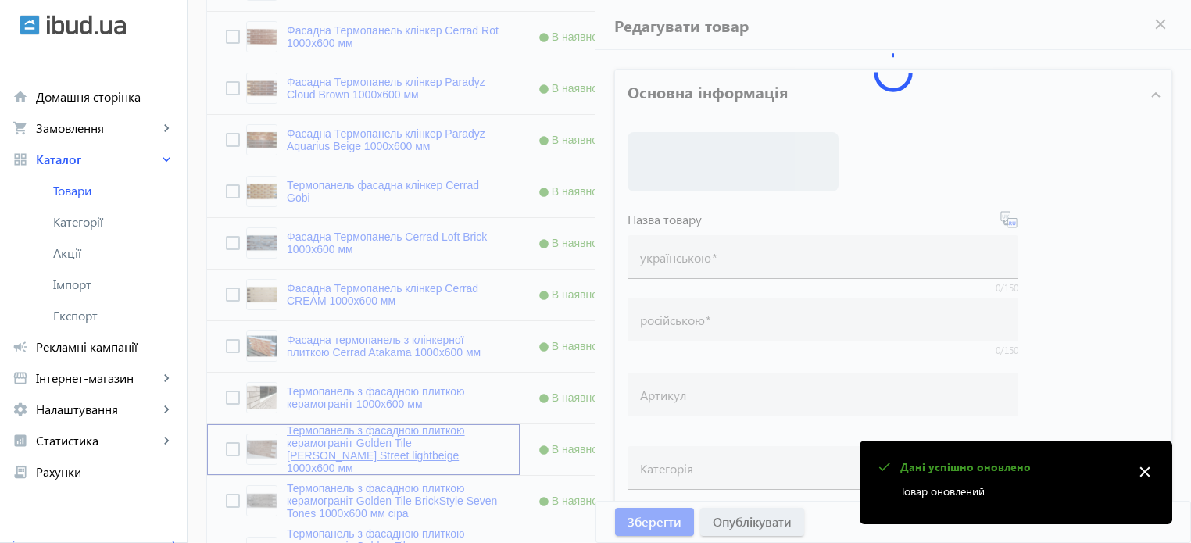
type input "Термопанель з фасадною плиткою керамограніт Golden Tile [PERSON_NAME] Street li…"
type input "Термопанель с фасадной плиткой керамогранит Golden Tile [PERSON_NAME] Street li…"
type input "28"
type input "20"
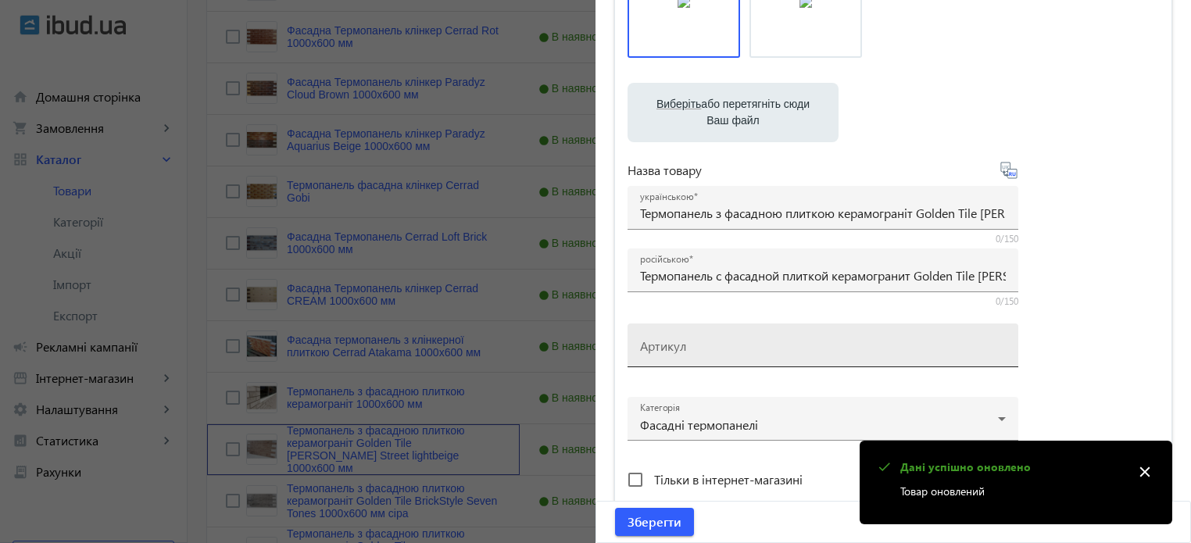
scroll to position [391, 0]
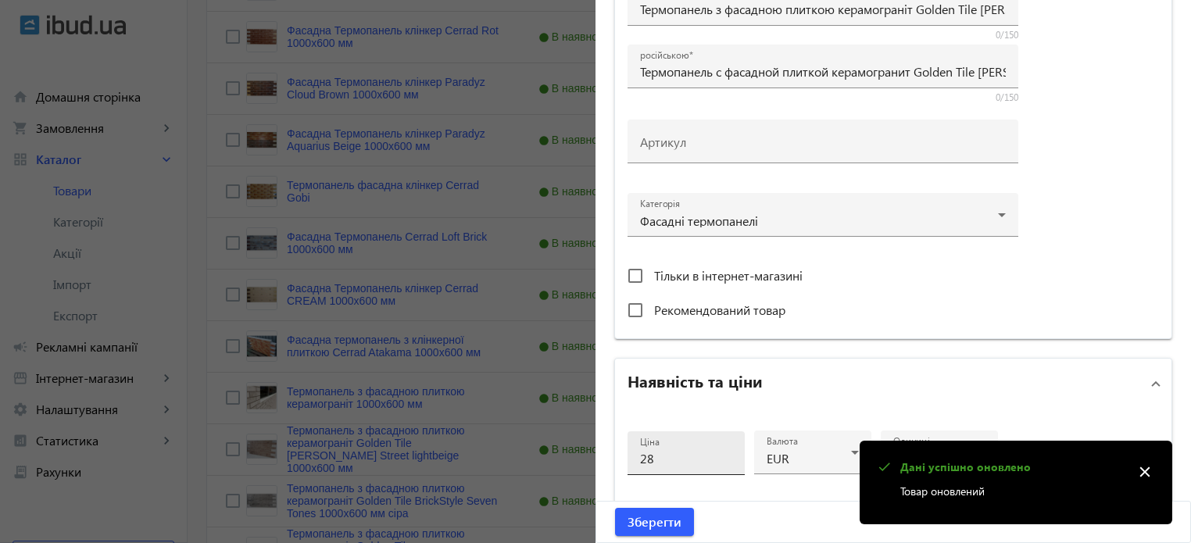
click at [677, 467] on div "Ціна 28" at bounding box center [686, 453] width 92 height 44
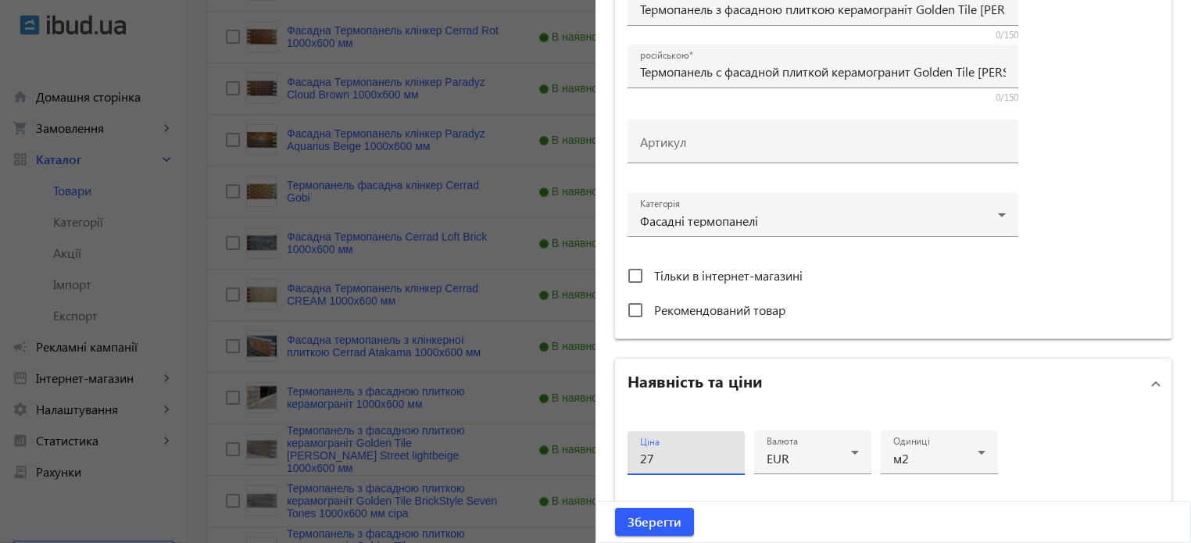
type input "27"
click at [615, 508] on button "Зберегти" at bounding box center [654, 522] width 79 height 28
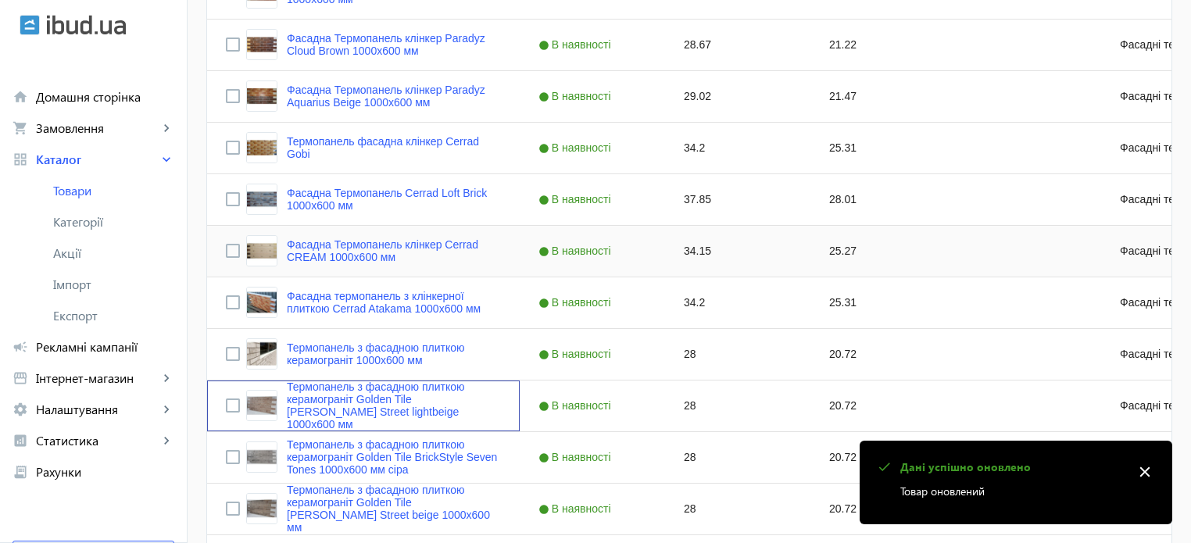
scroll to position [938, 0]
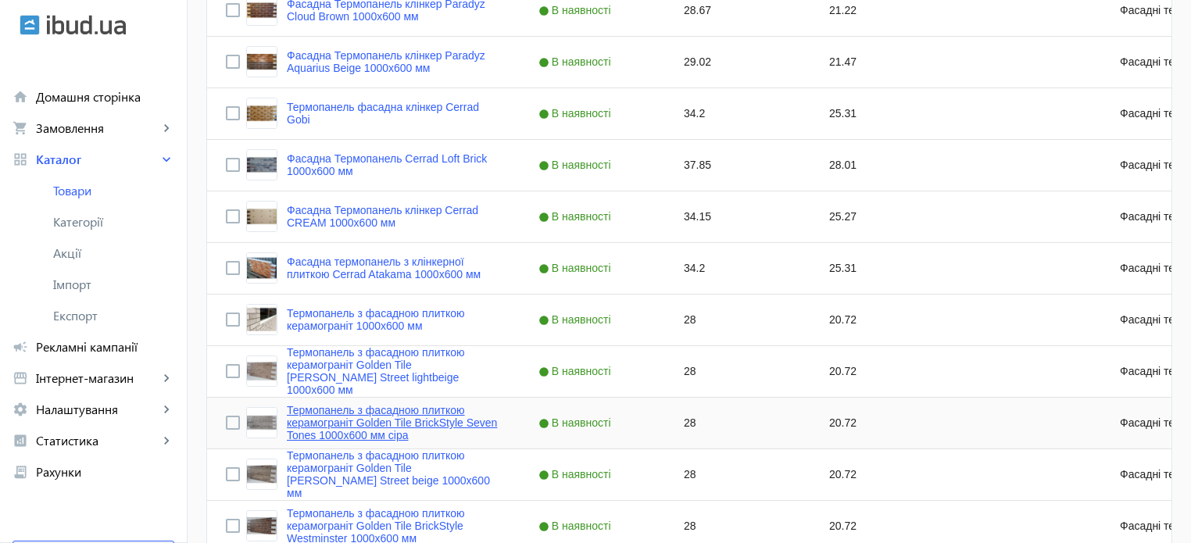
click at [370, 418] on link "Термопанель з фасадною плиткою керамограніт Golden Tile BrickStyle Seven Tones …" at bounding box center [394, 423] width 214 height 38
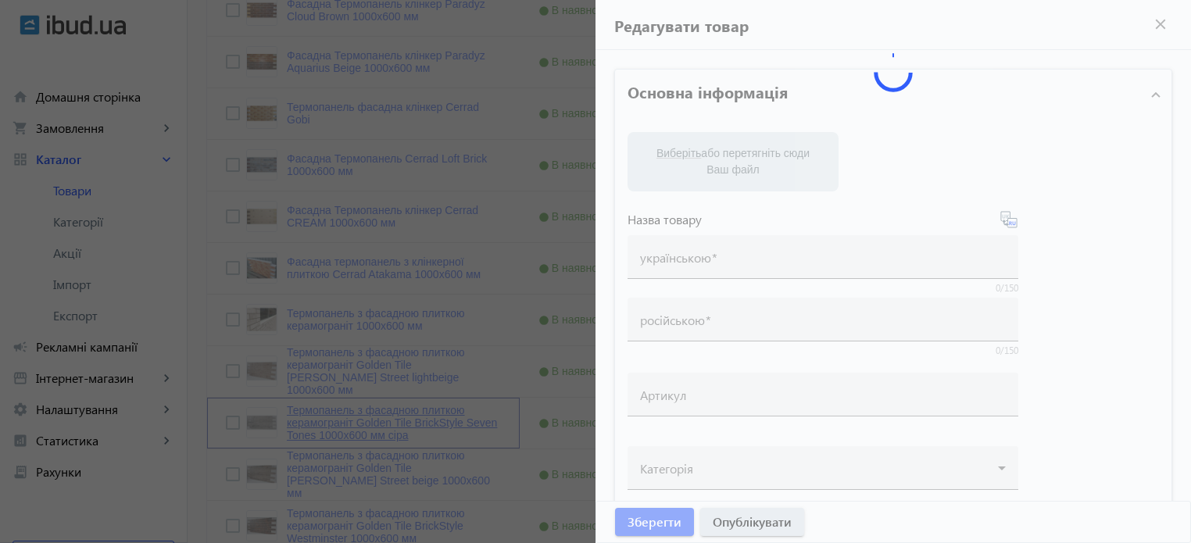
type input "Термопанель з фасадною плиткою керамограніт Golden Tile BrickStyle Seven Tones …"
type input "Термопанель с фасадной плиткой керамогранит Golden Tile BrickStyle Seven Tones …"
type input "28"
type input "20"
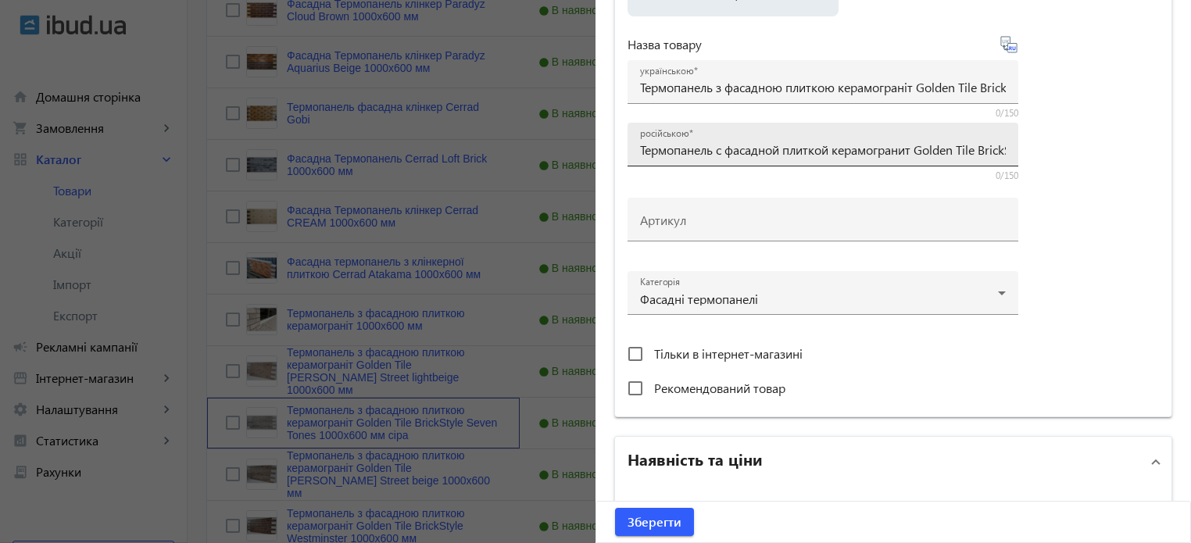
scroll to position [547, 0]
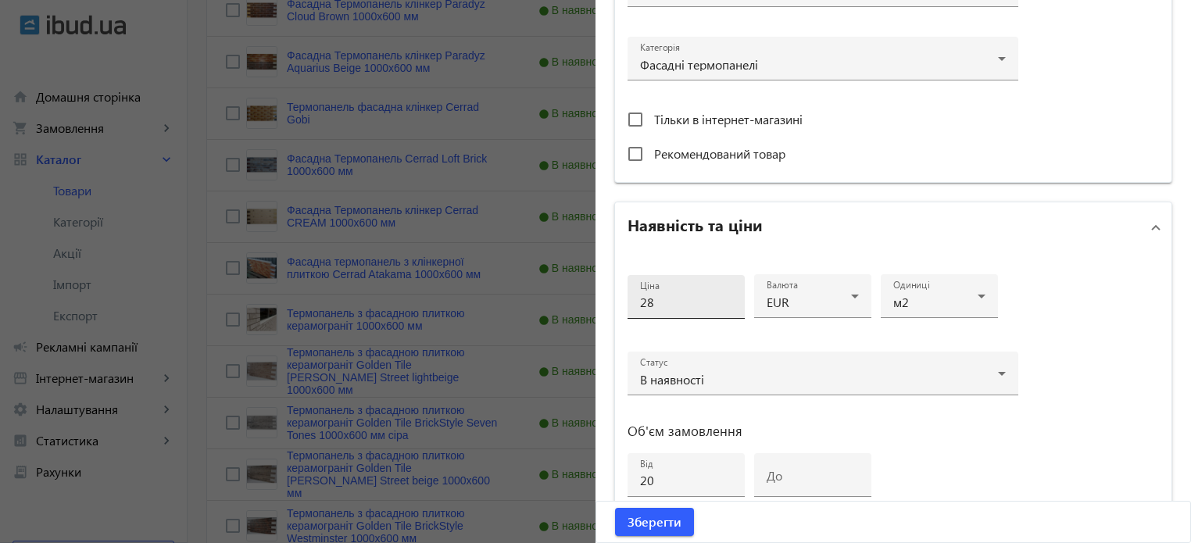
click at [670, 311] on div "Ціна 28" at bounding box center [686, 297] width 92 height 44
type input "27"
click at [615, 508] on button "Зберегти" at bounding box center [654, 522] width 79 height 28
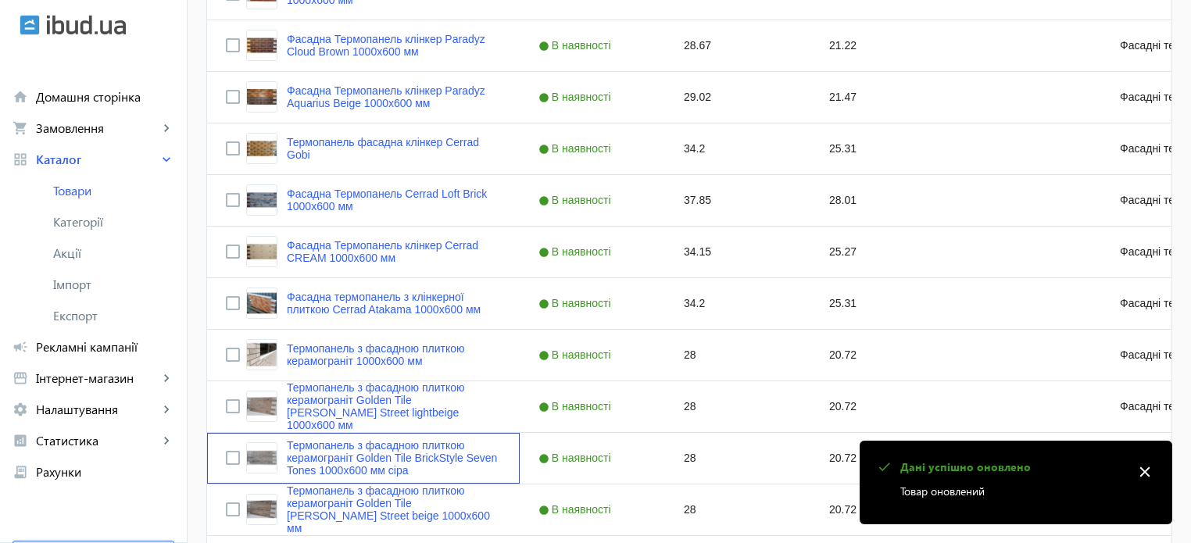
scroll to position [938, 0]
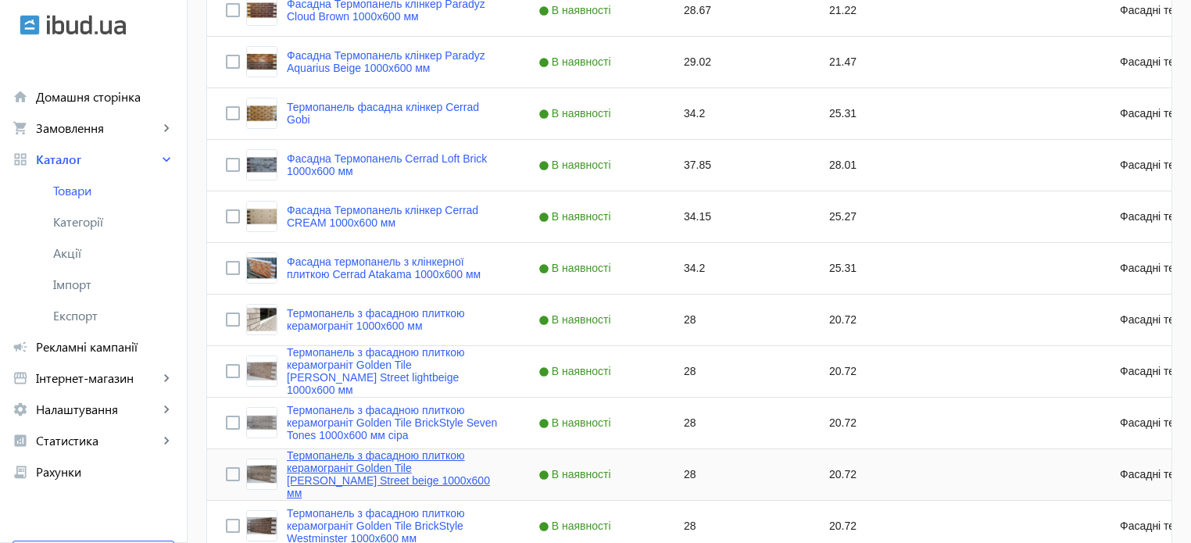
click at [341, 477] on link "Термопанель з фасадною плиткою керамограніт Golden Tile [PERSON_NAME] Street be…" at bounding box center [394, 474] width 214 height 50
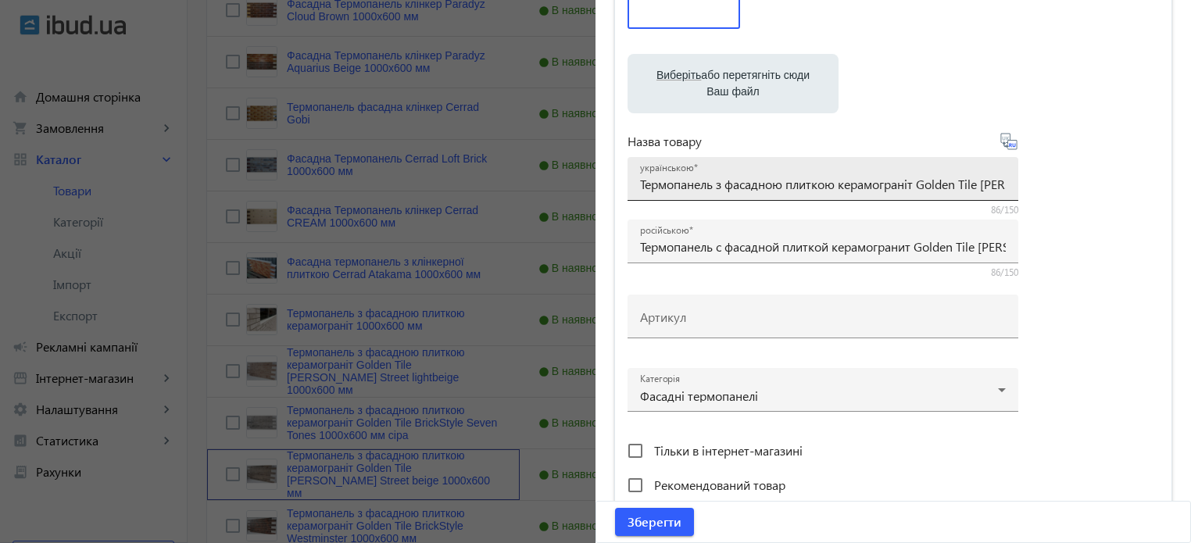
scroll to position [391, 0]
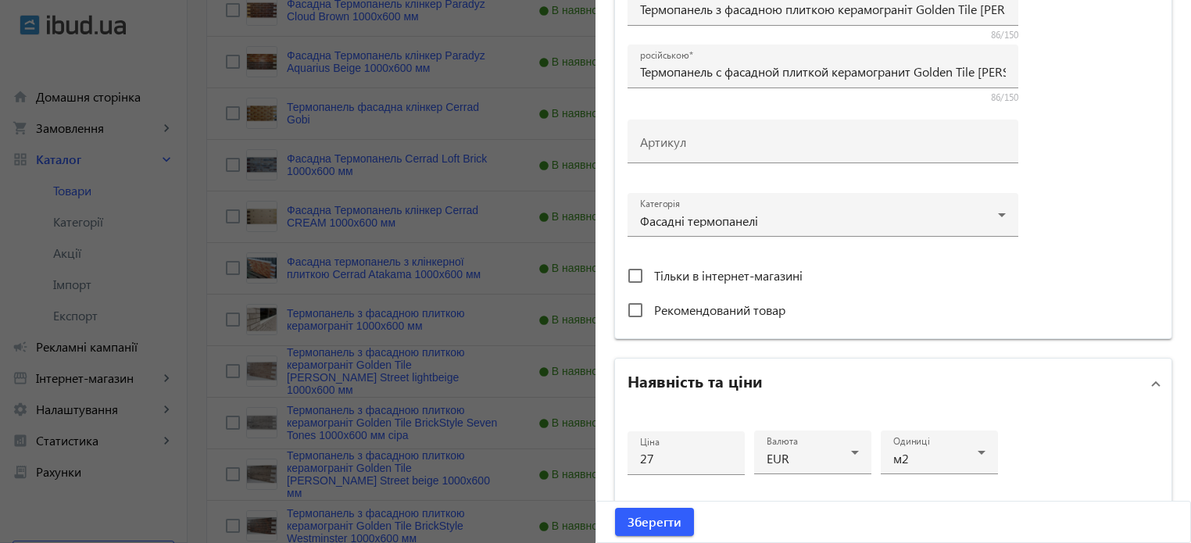
click at [506, 299] on div at bounding box center [595, 271] width 1191 height 543
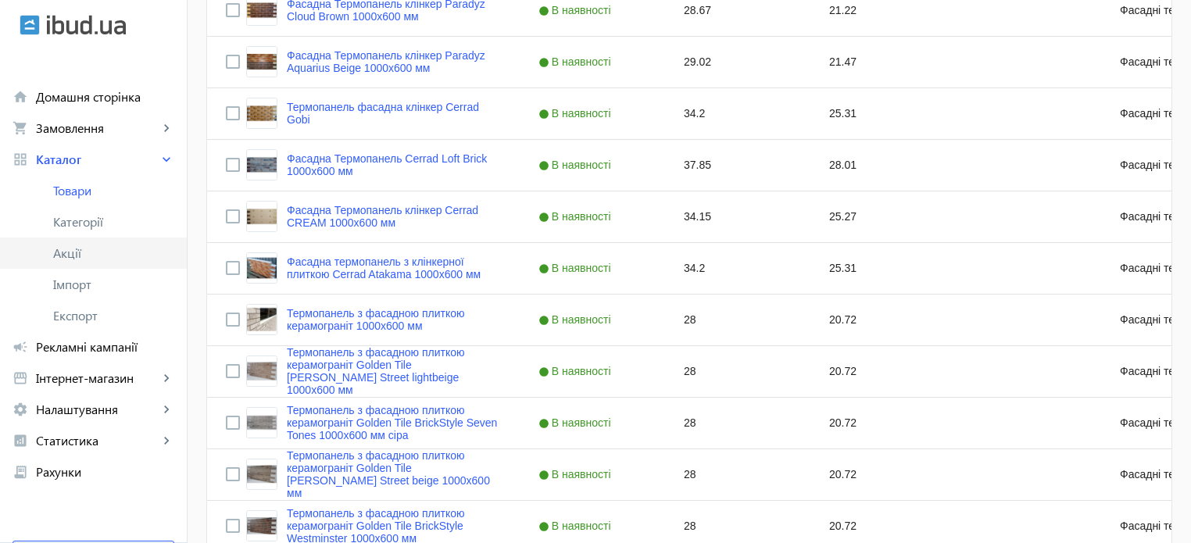
click at [95, 261] on link "Акції" at bounding box center [93, 253] width 187 height 31
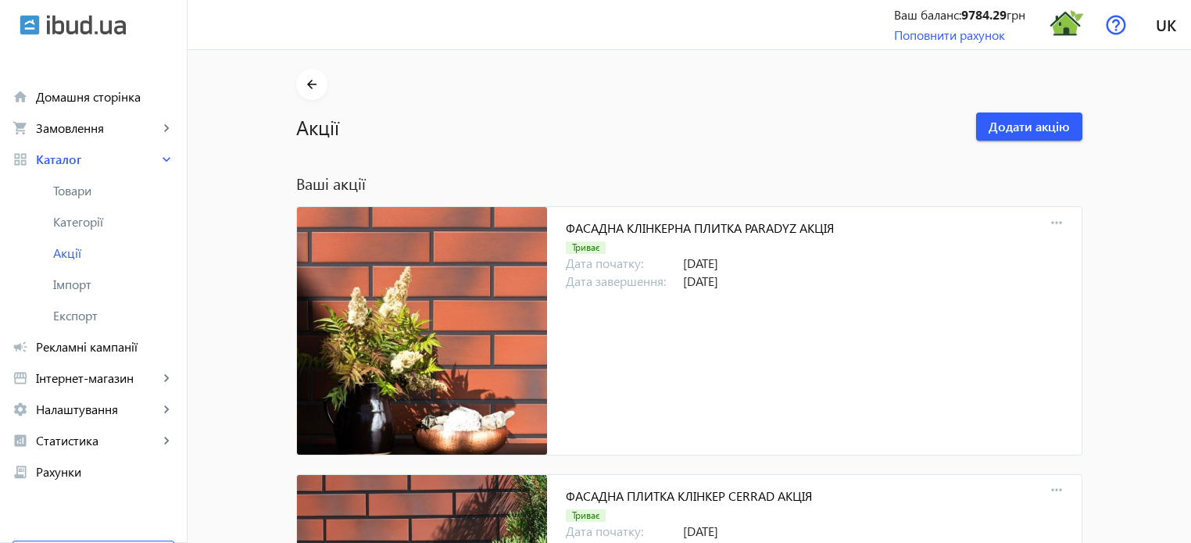
scroll to position [10223, 0]
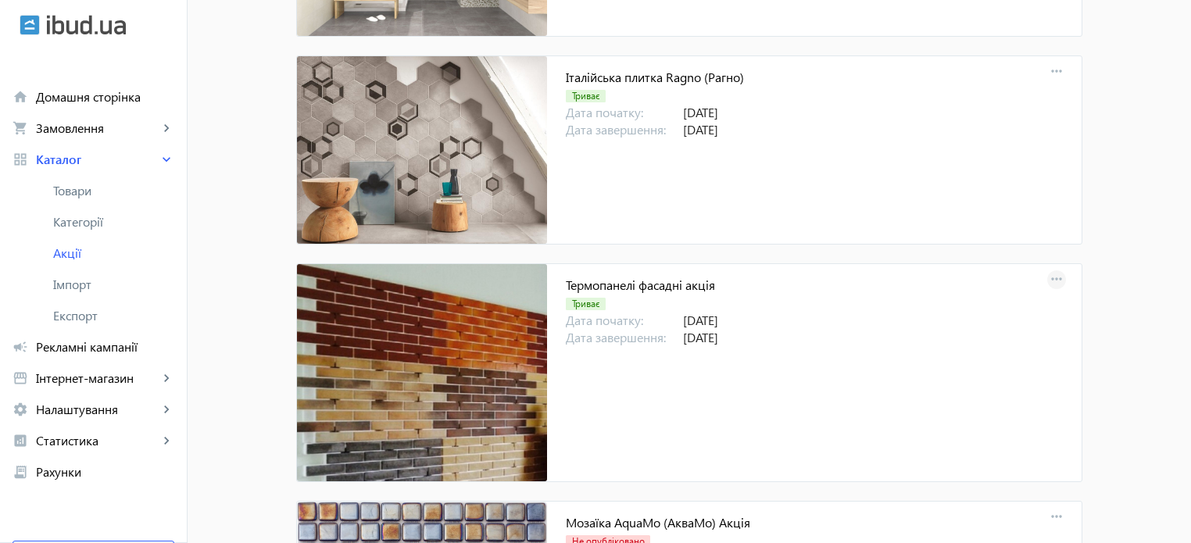
click at [1052, 269] on mat-icon "more_horiz" at bounding box center [1057, 280] width 22 height 22
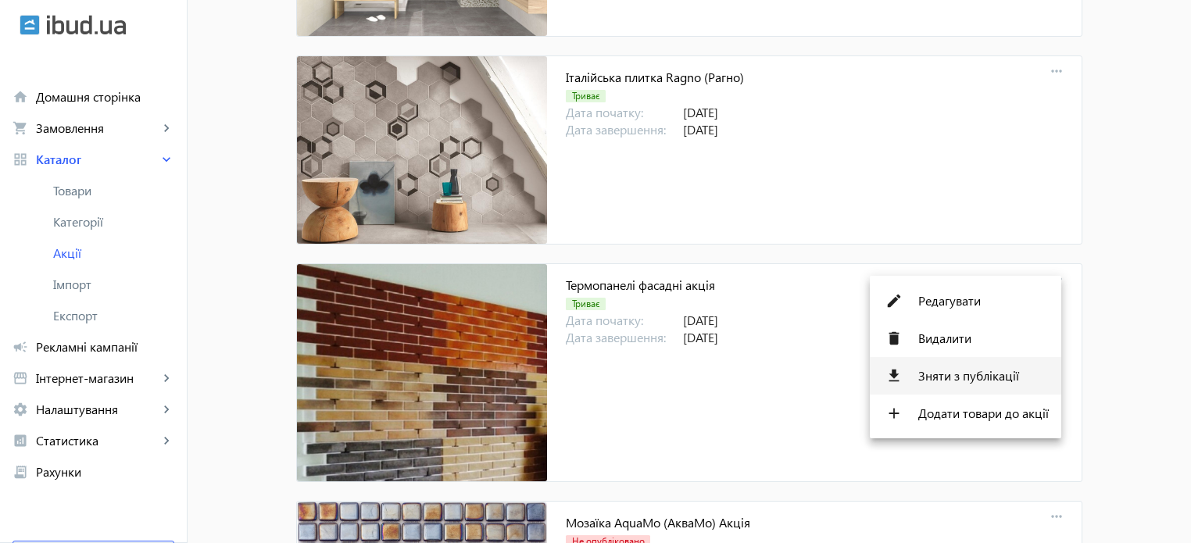
click at [974, 374] on span "Зняти з публікації" at bounding box center [983, 376] width 131 height 13
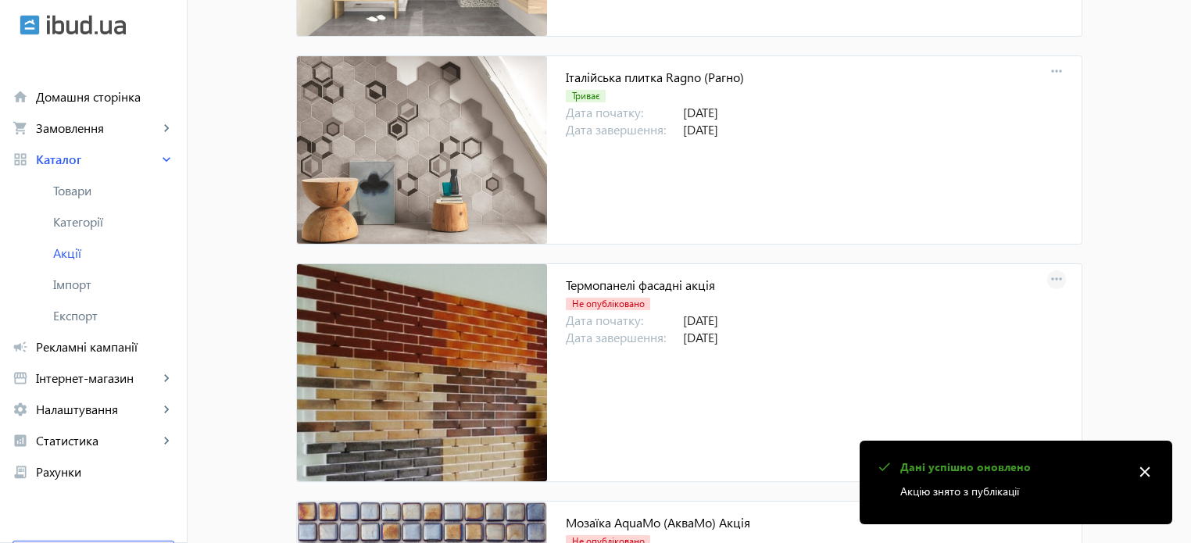
click at [1050, 269] on mat-icon "more_horiz" at bounding box center [1057, 280] width 22 height 22
click at [964, 377] on span "Опублікувати" at bounding box center [983, 376] width 131 height 13
